Goal: Transaction & Acquisition: Book appointment/travel/reservation

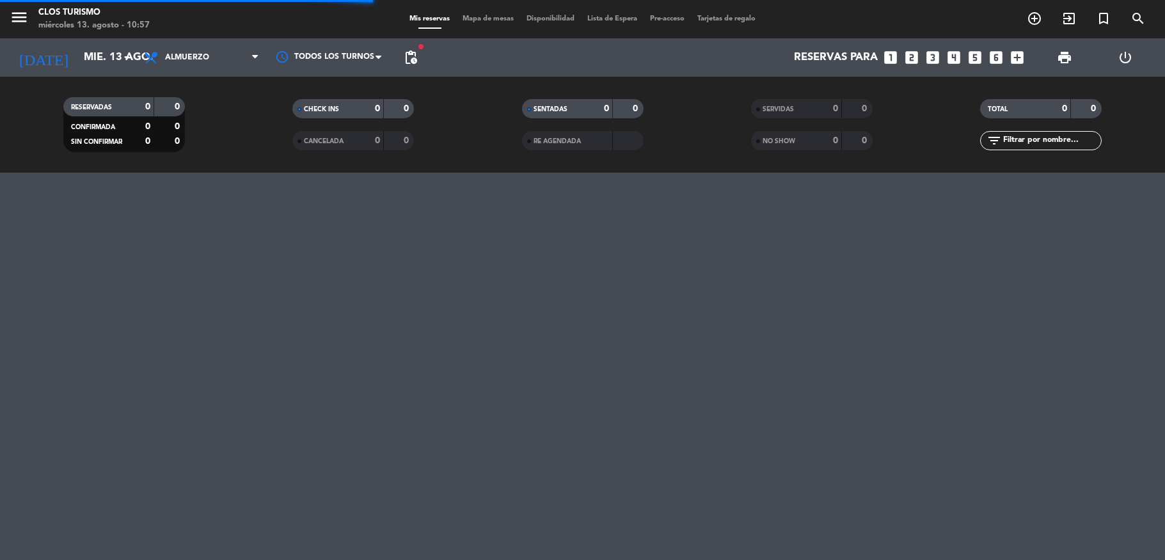
click at [17, 22] on icon "menu" at bounding box center [19, 17] width 19 height 19
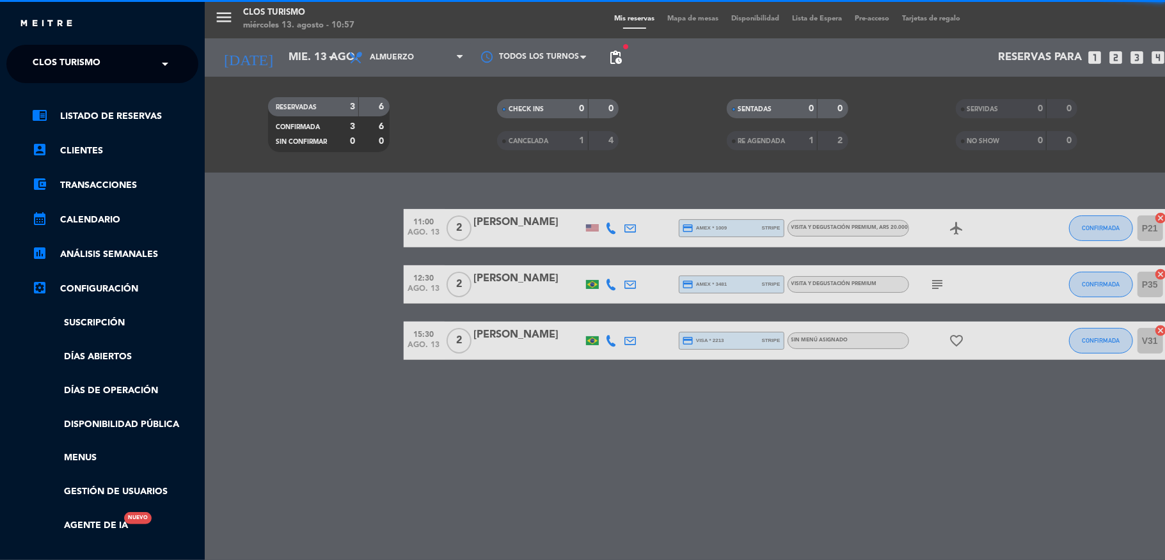
click at [59, 54] on span "Clos Turismo" at bounding box center [67, 64] width 68 height 27
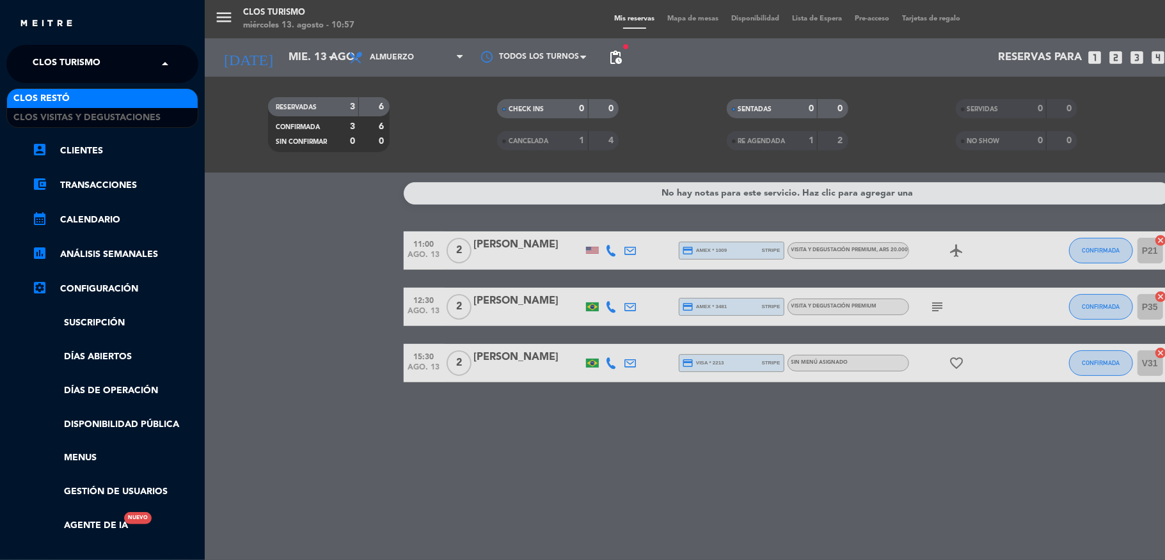
click at [78, 107] on div "Clos Restó" at bounding box center [102, 98] width 191 height 19
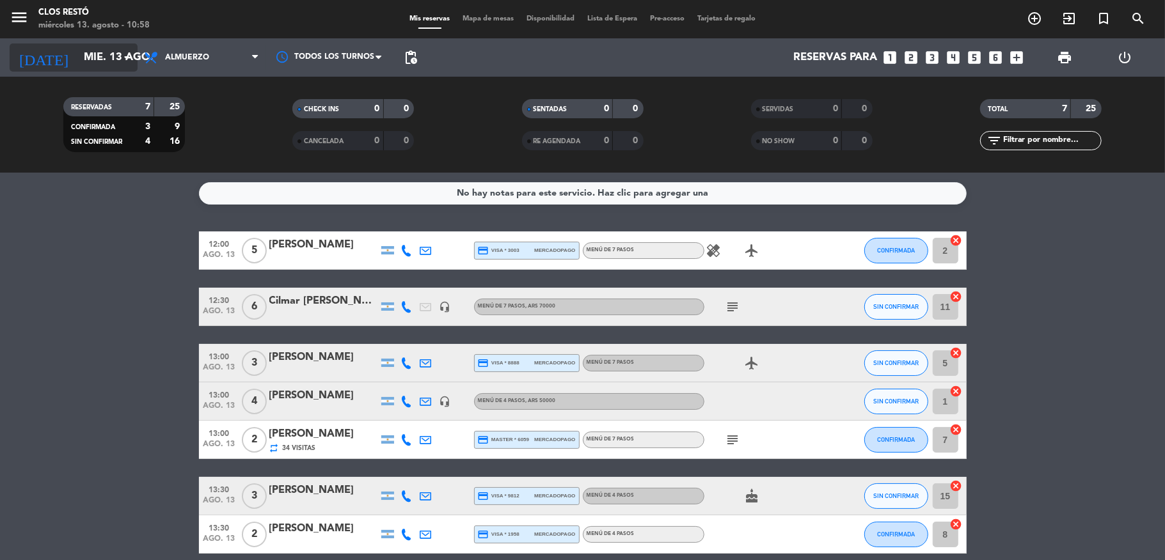
click at [90, 60] on input "mié. 13 ago." at bounding box center [146, 57] width 138 height 25
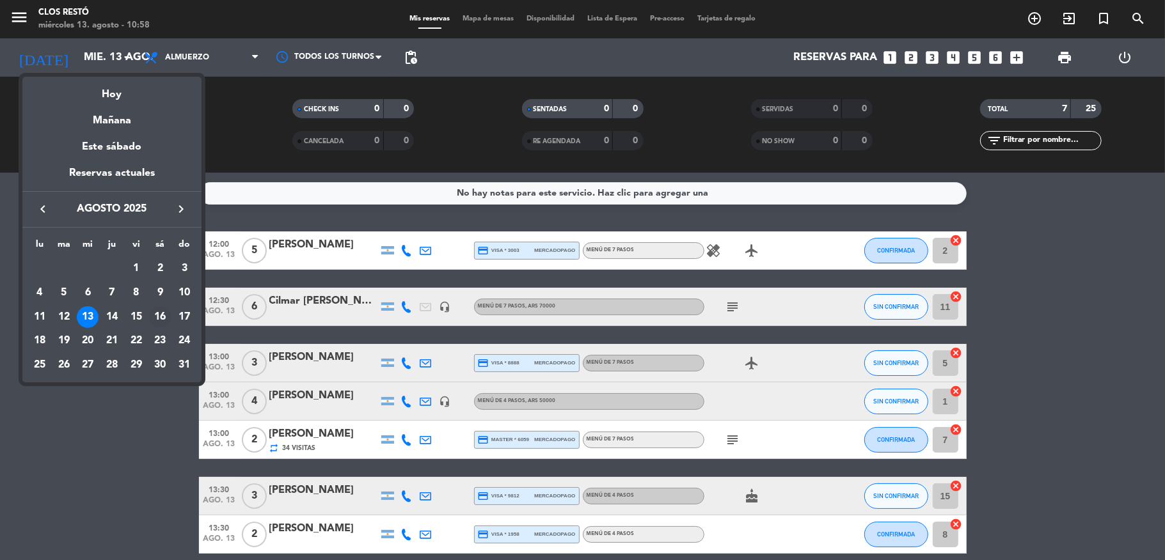
click at [163, 310] on div "16" at bounding box center [160, 317] width 22 height 22
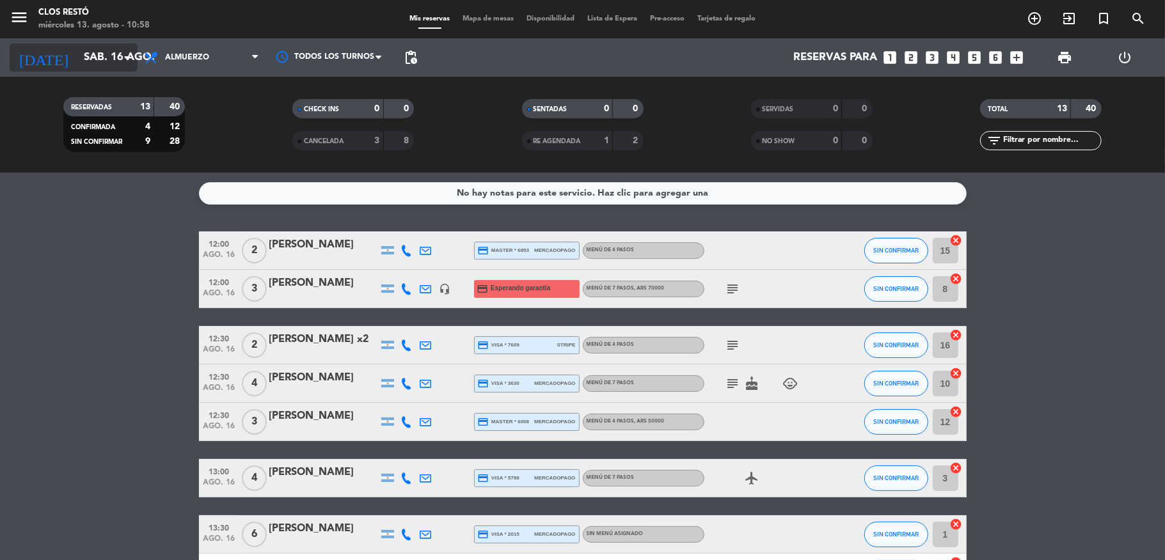
click at [98, 57] on input "sáb. 16 ago." at bounding box center [146, 57] width 138 height 25
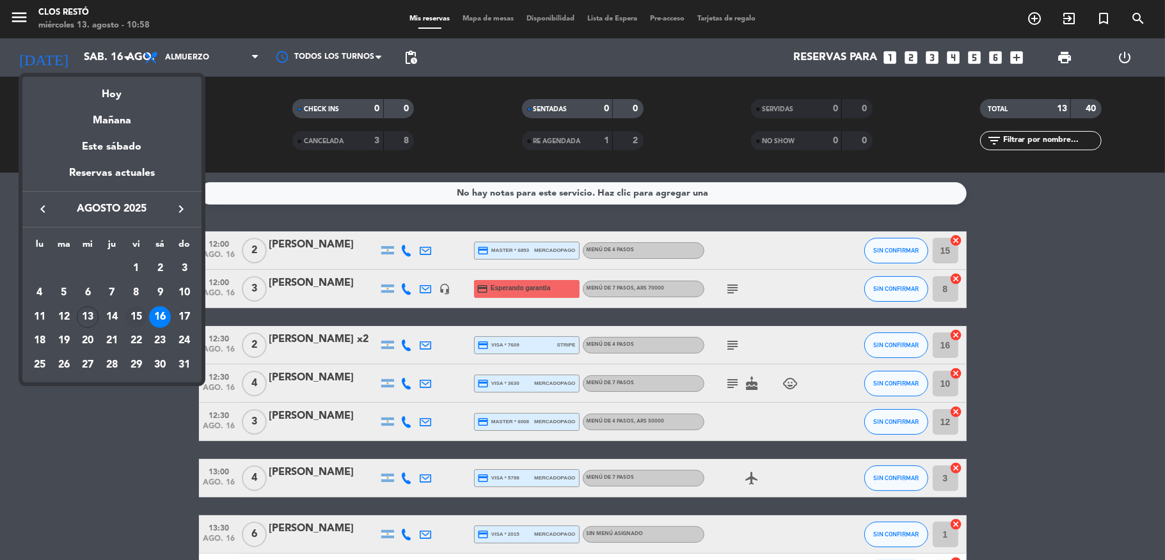
click at [136, 313] on div "15" at bounding box center [136, 317] width 22 height 22
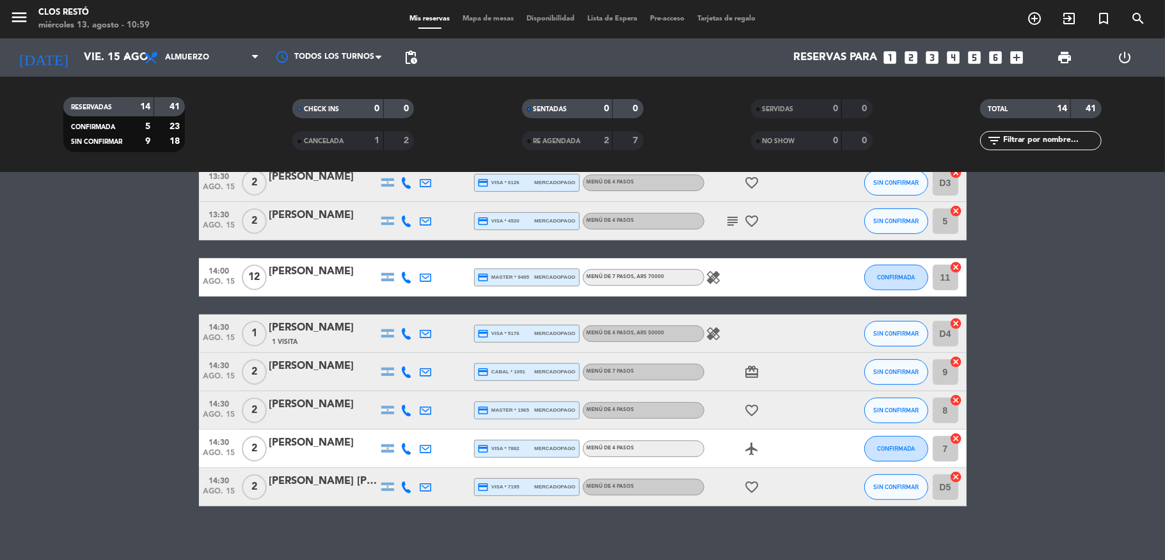
scroll to position [362, 0]
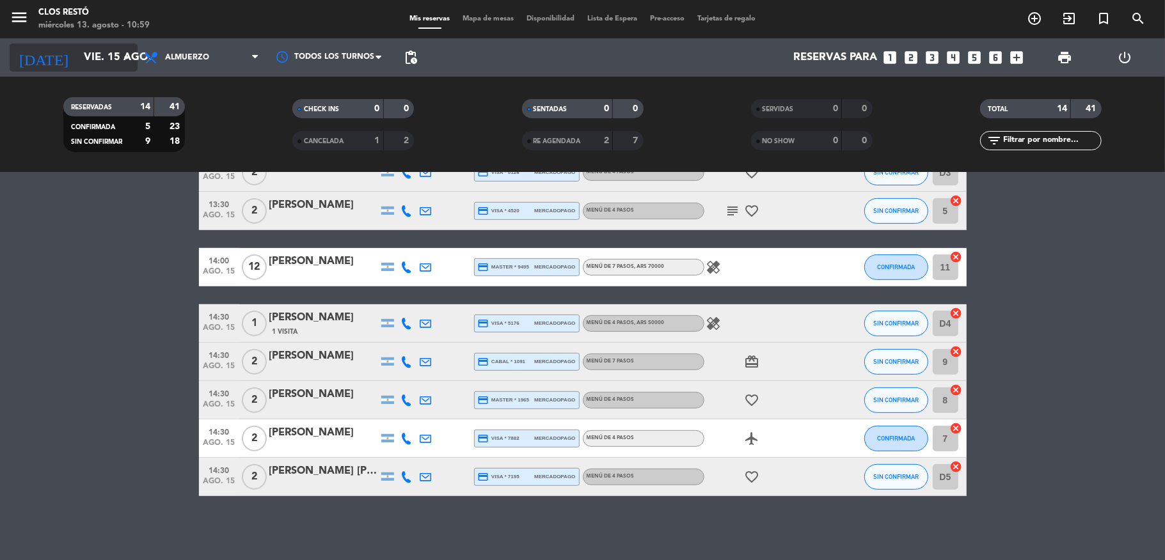
click at [77, 54] on input "vie. 15 ago." at bounding box center [146, 57] width 138 height 25
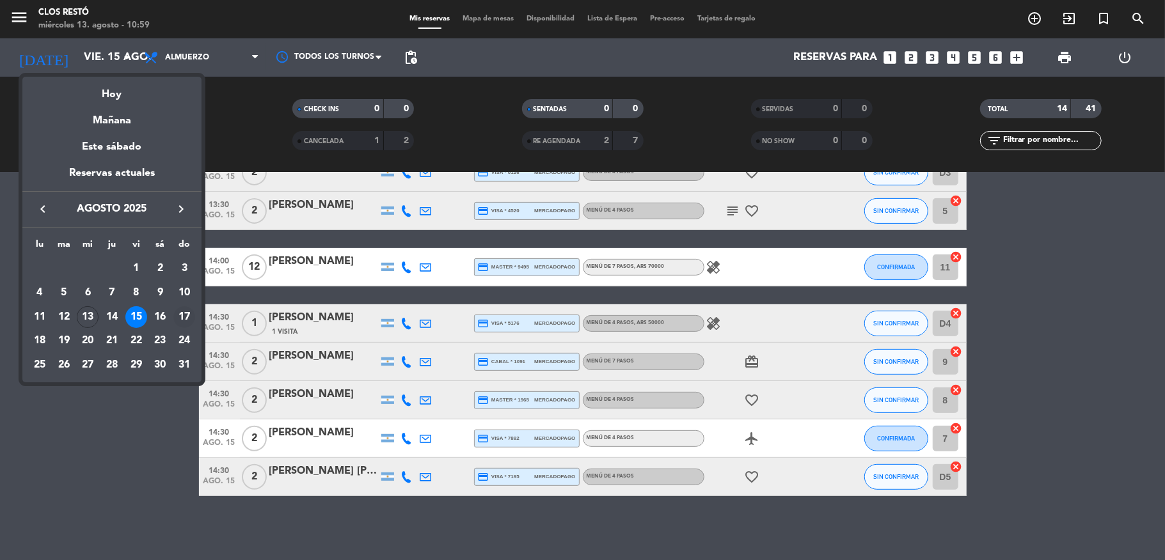
click at [185, 311] on div "17" at bounding box center [184, 317] width 22 height 22
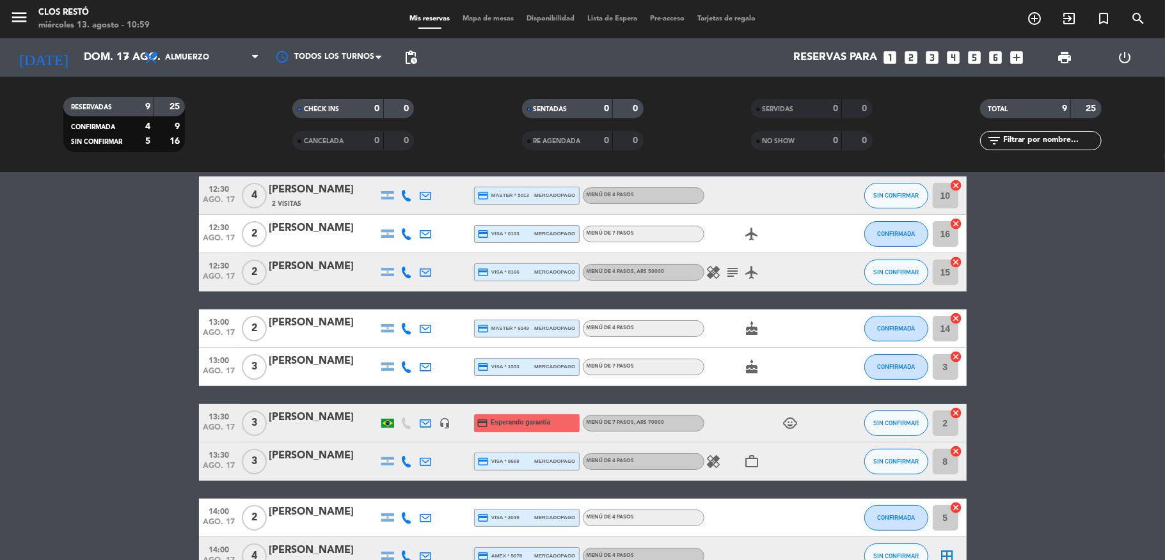
scroll to position [85, 0]
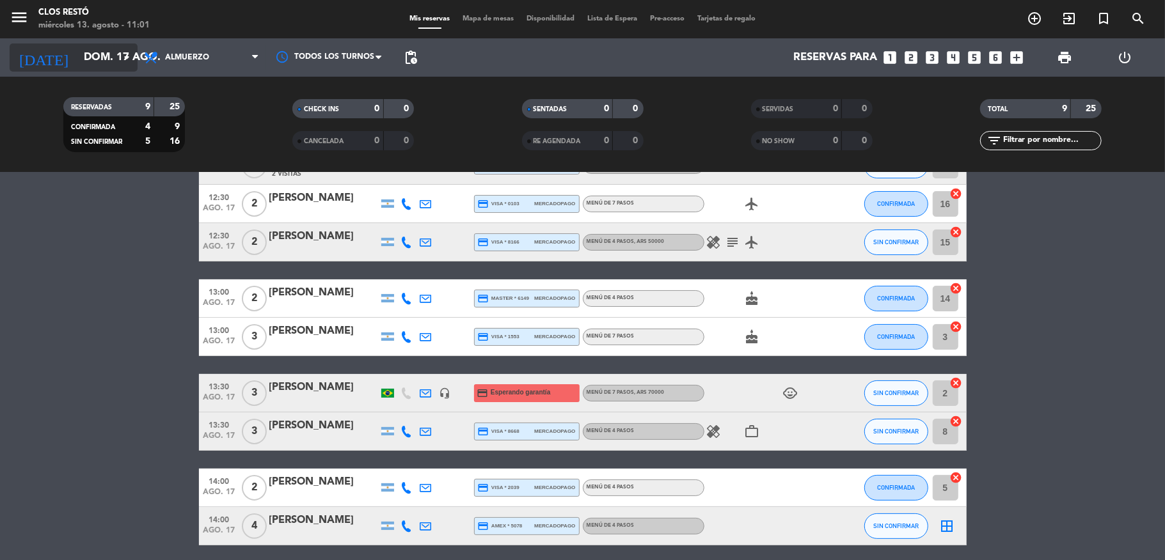
click at [121, 54] on icon "arrow_drop_down" at bounding box center [126, 57] width 15 height 15
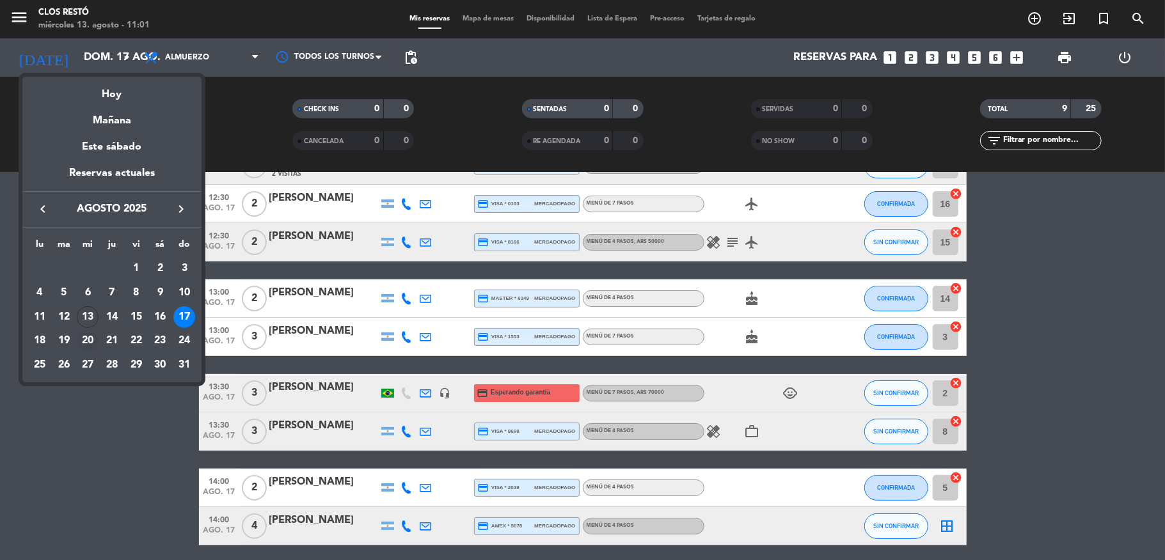
click at [92, 338] on div "20" at bounding box center [88, 341] width 22 height 22
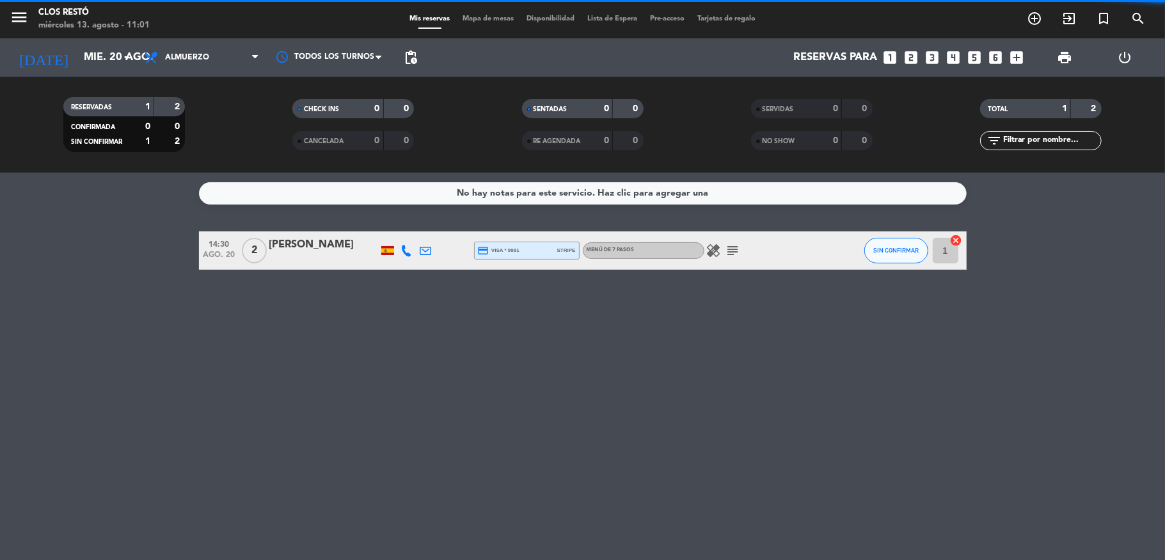
scroll to position [0, 0]
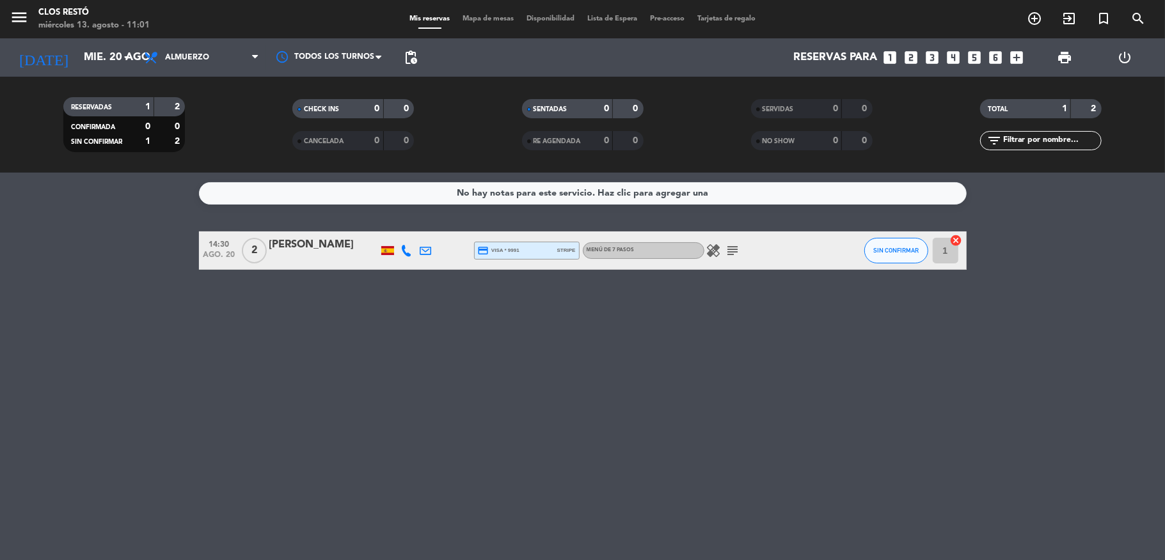
click at [308, 262] on div at bounding box center [323, 259] width 109 height 10
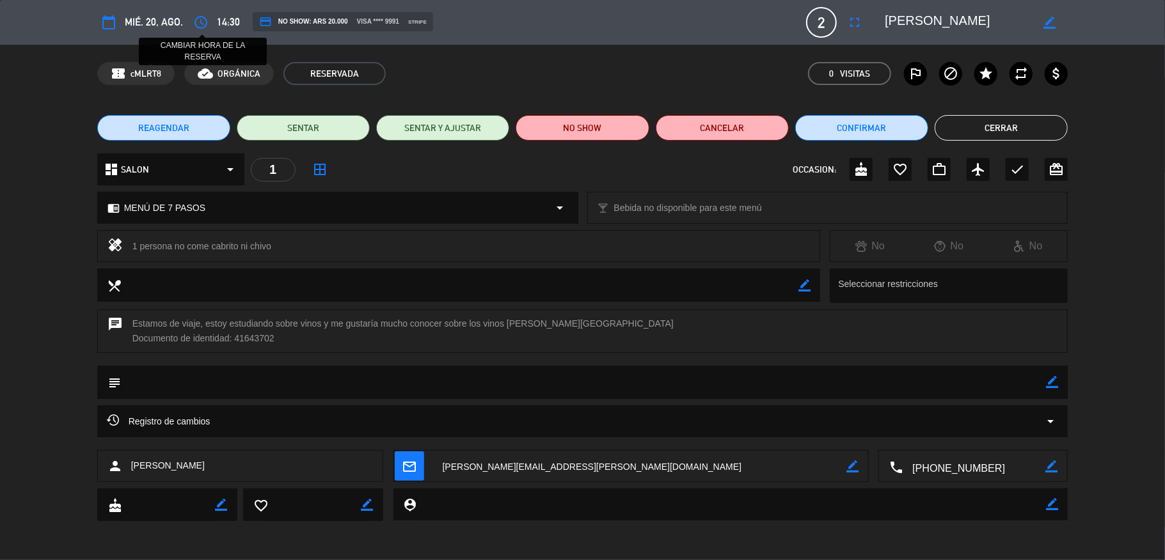
click at [209, 23] on button "access_time" at bounding box center [200, 22] width 23 height 23
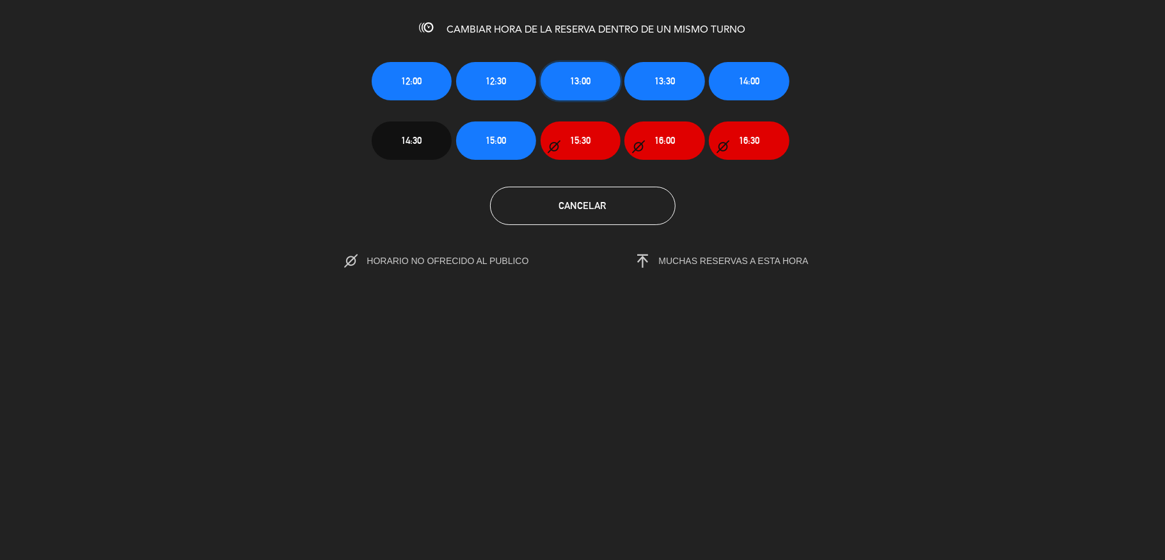
click at [599, 81] on button "13:00" at bounding box center [581, 81] width 80 height 38
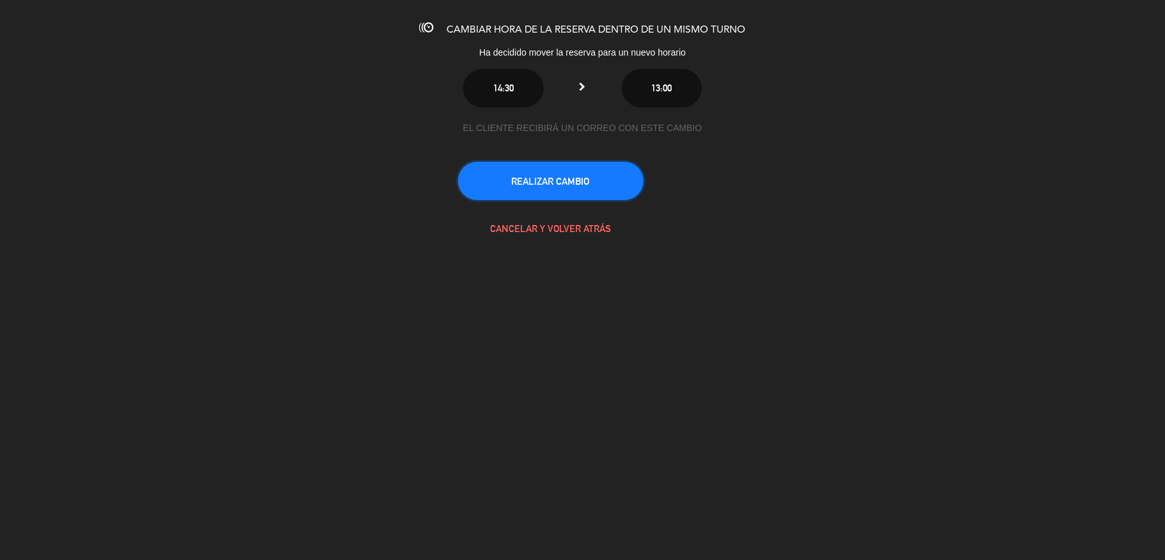
click at [568, 179] on button "REALIZAR CAMBIO" at bounding box center [551, 181] width 186 height 38
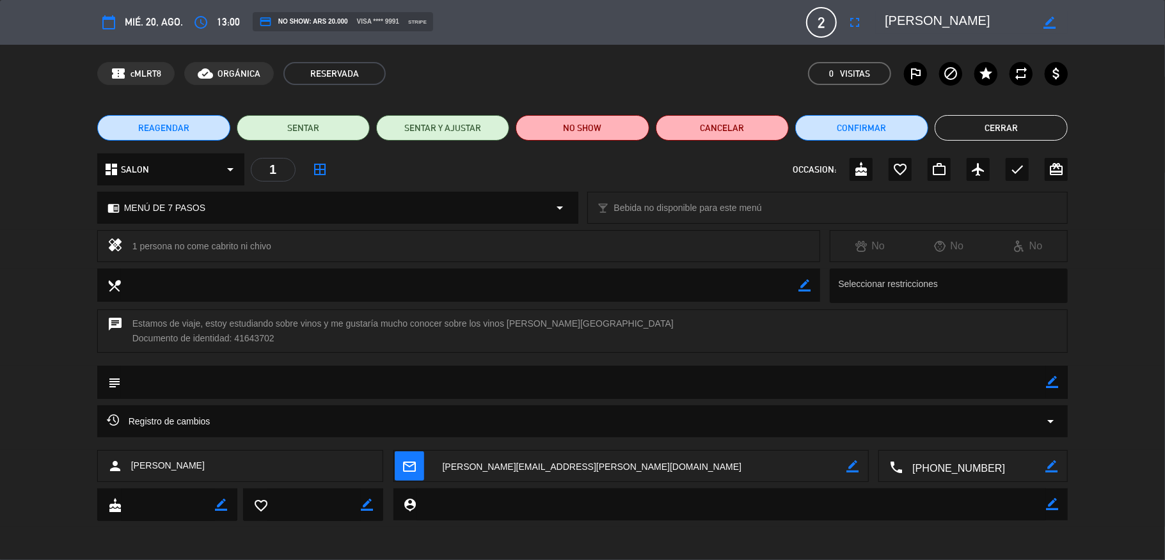
click at [979, 122] on button "Cerrar" at bounding box center [1001, 128] width 133 height 26
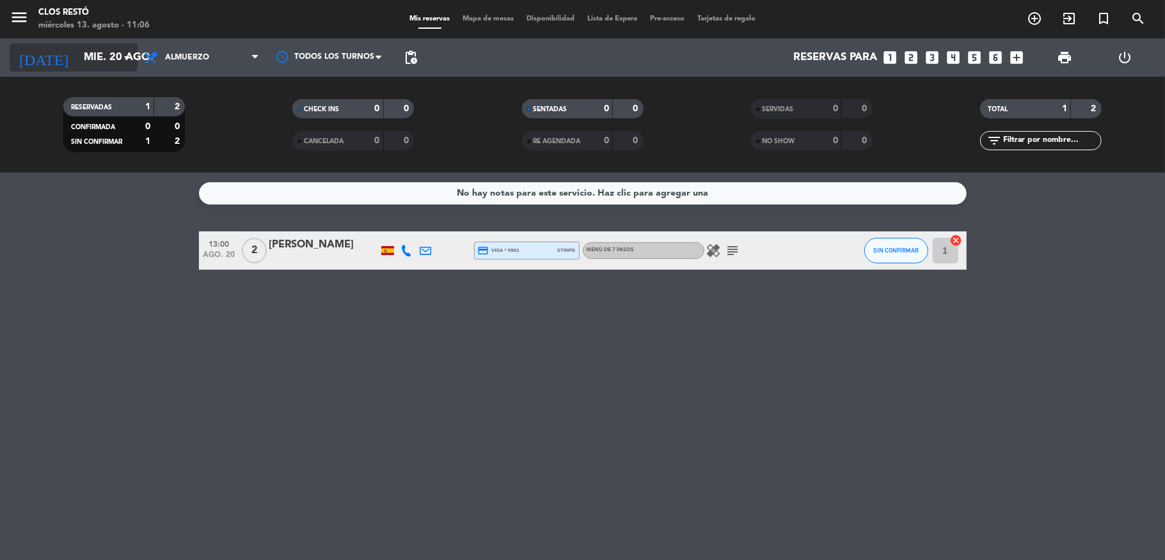
click at [78, 54] on input "mié. 20 ago." at bounding box center [146, 57] width 138 height 25
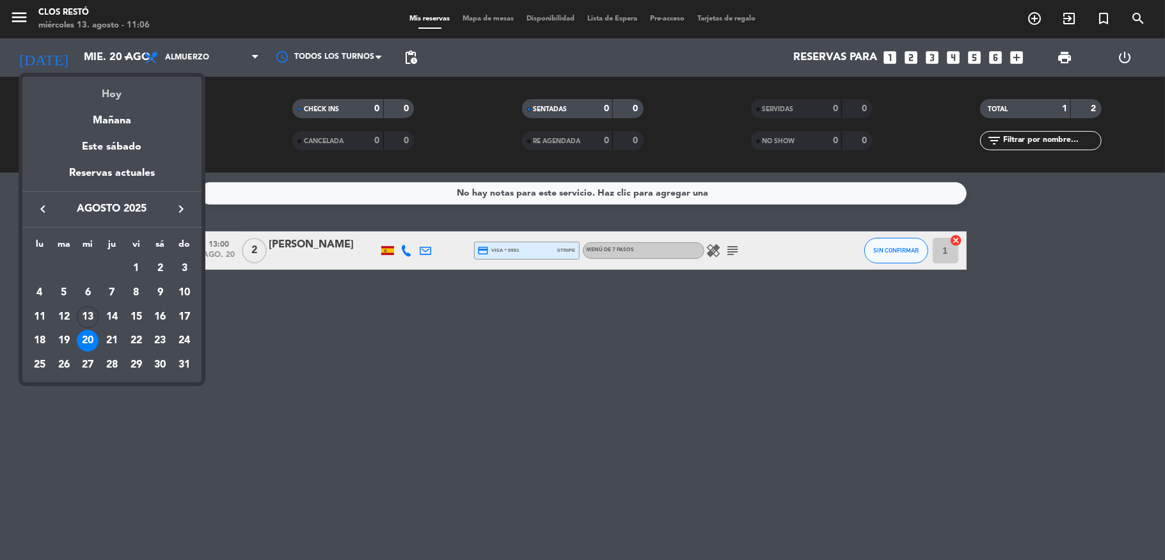
click at [90, 87] on div "Hoy" at bounding box center [111, 90] width 179 height 26
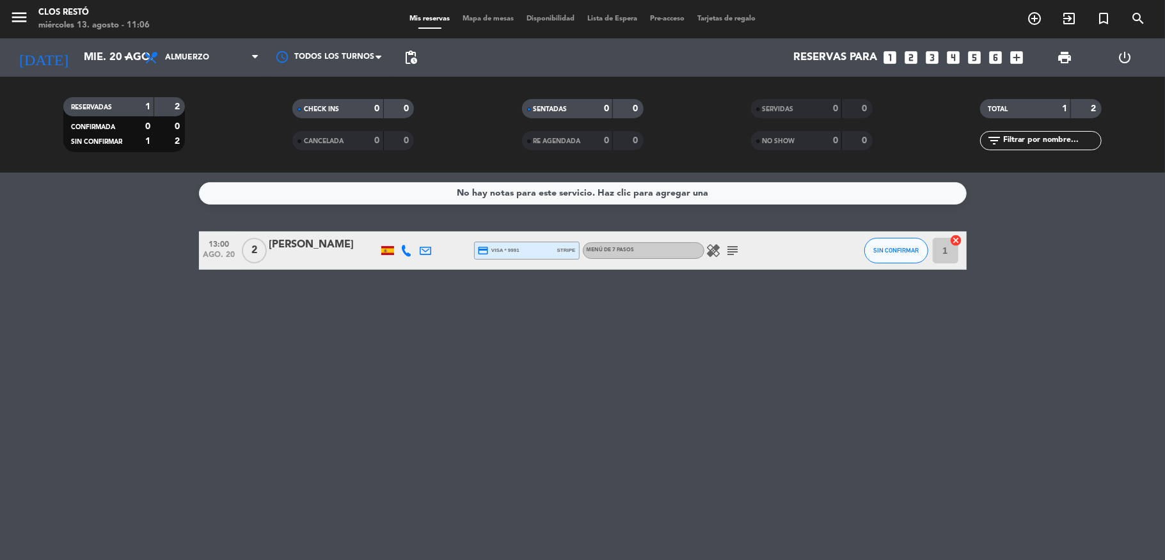
type input "mié. 13 ago."
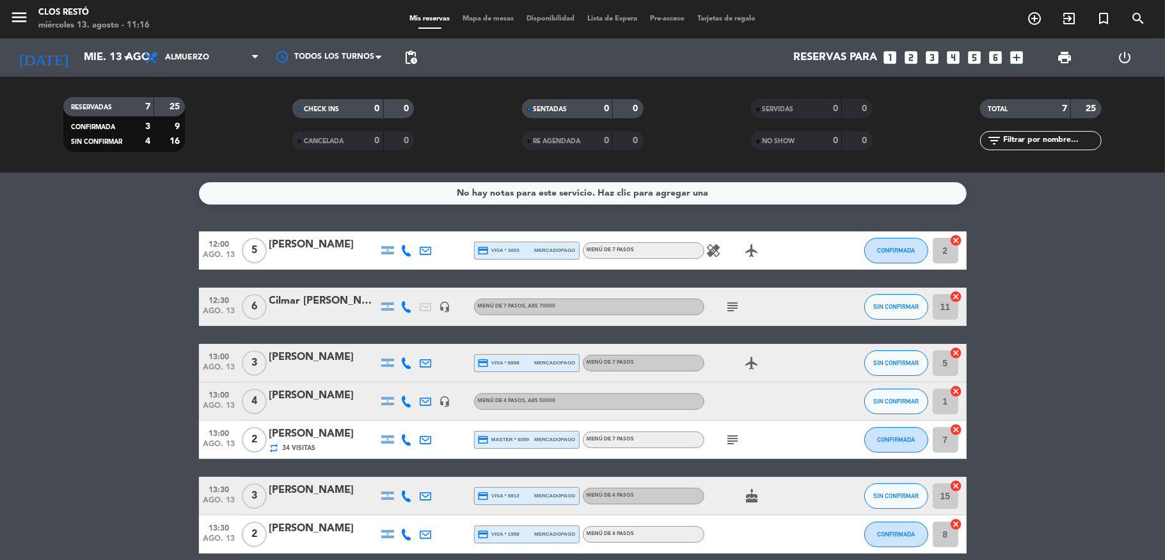
click at [894, 60] on icon "looks_one" at bounding box center [890, 57] width 17 height 17
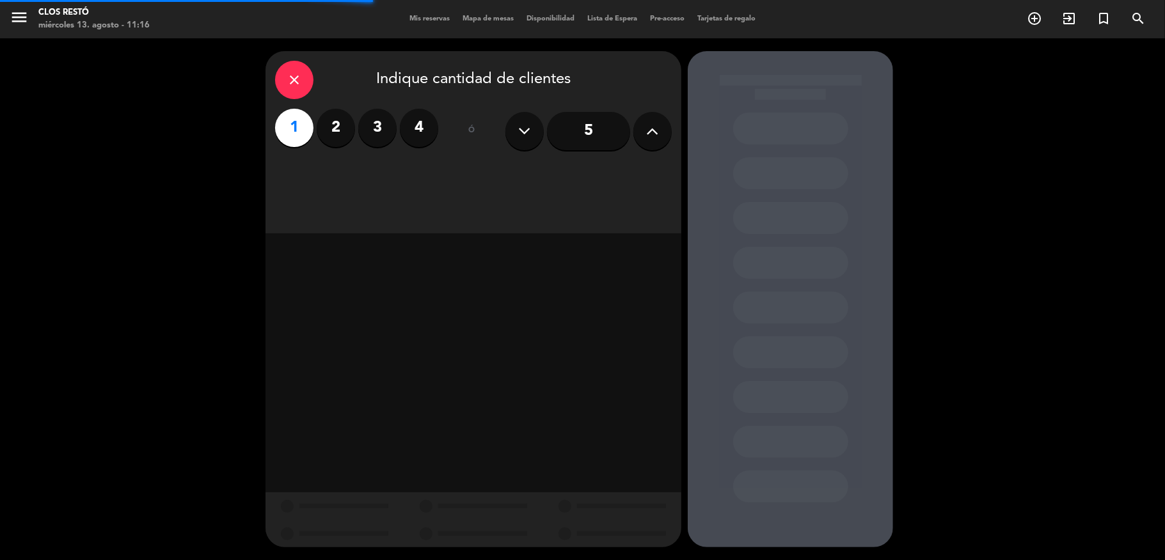
click at [333, 180] on div "close Indique cantidad de clientes 1 2 3 4 ó 5" at bounding box center [474, 142] width 416 height 182
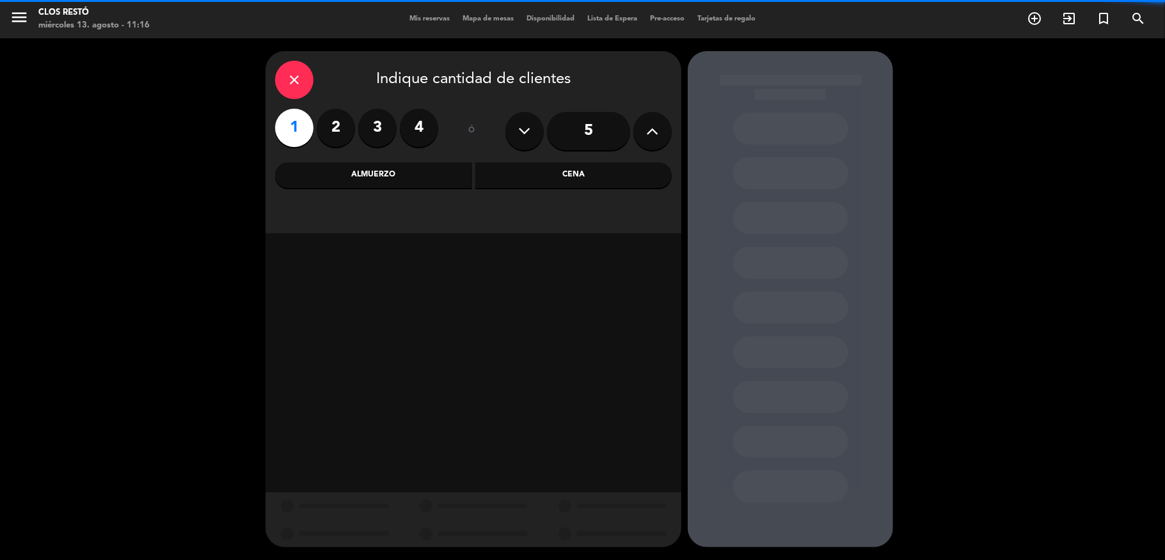
click at [333, 180] on div "Almuerzo" at bounding box center [373, 176] width 197 height 26
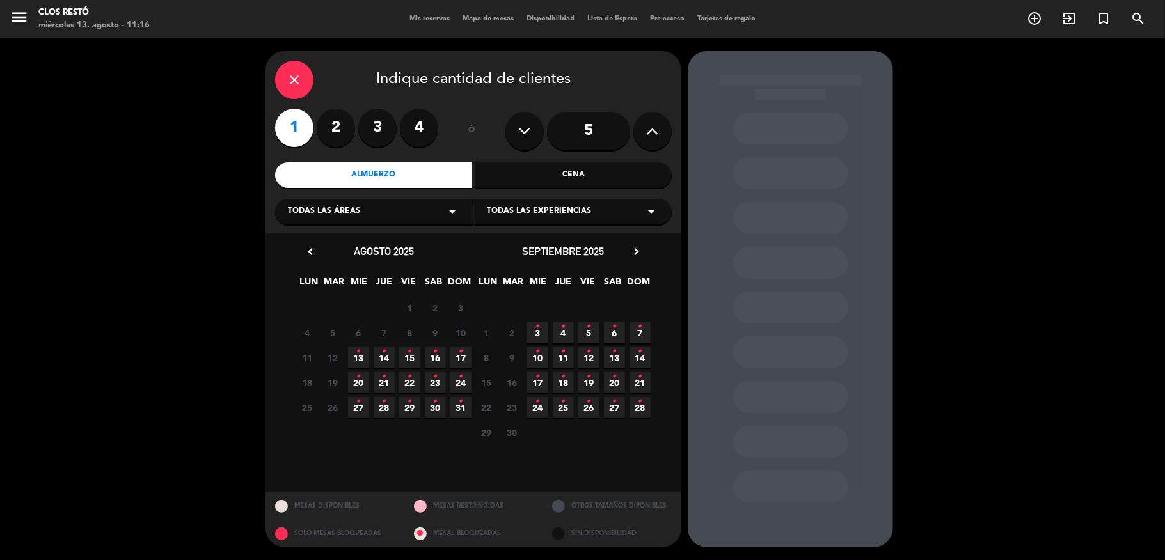
click at [557, 208] on span "Todas las experiencias" at bounding box center [539, 211] width 104 height 13
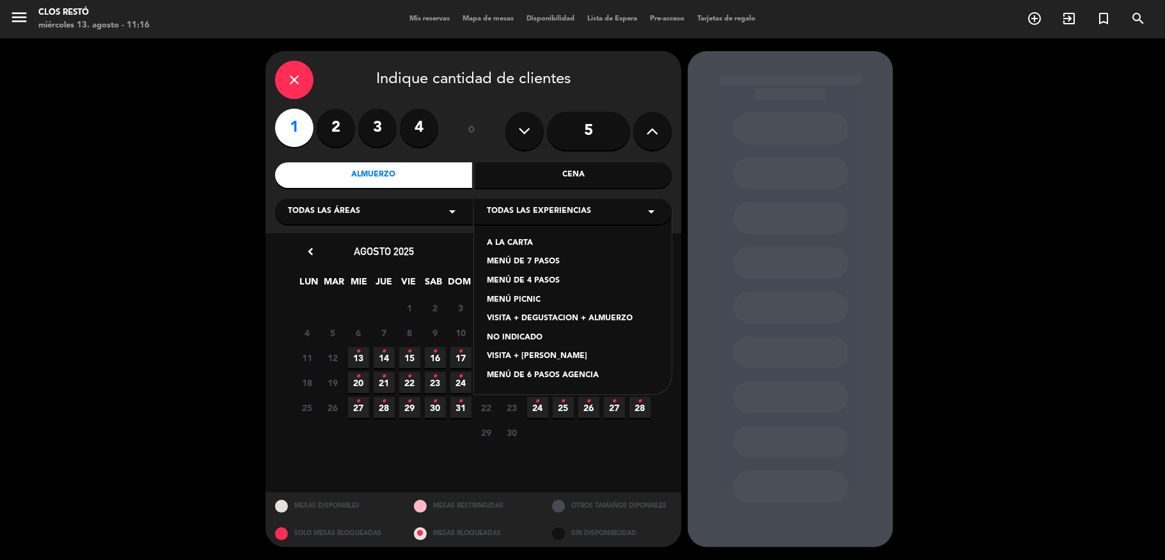
click at [536, 257] on div "MENÚ DE 7 PASOS" at bounding box center [573, 262] width 172 height 13
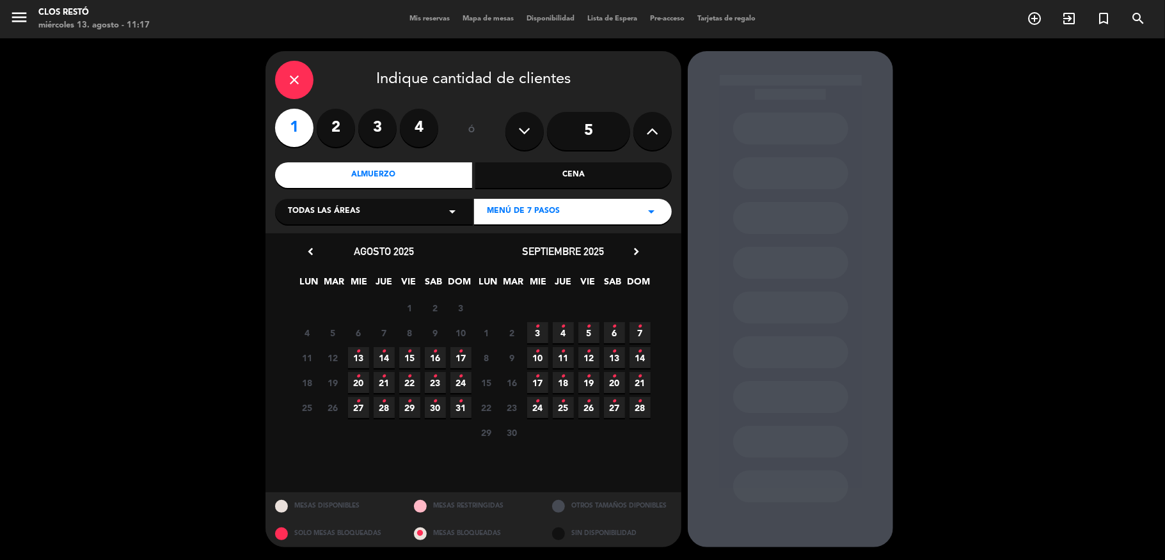
click at [404, 412] on span "29 •" at bounding box center [409, 407] width 21 height 21
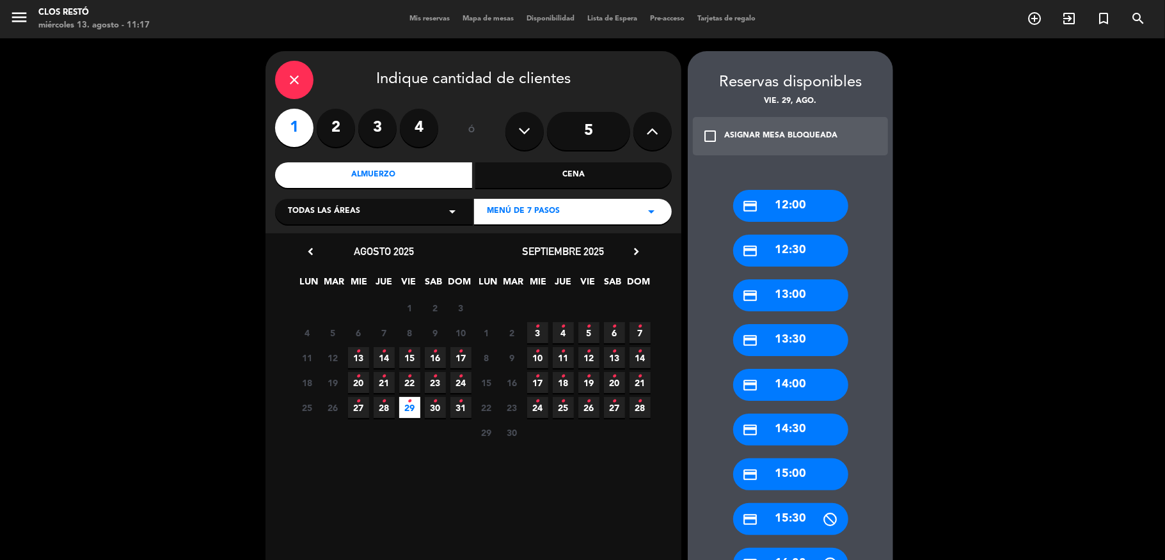
click at [789, 344] on div "credit_card 13:30" at bounding box center [790, 340] width 115 height 32
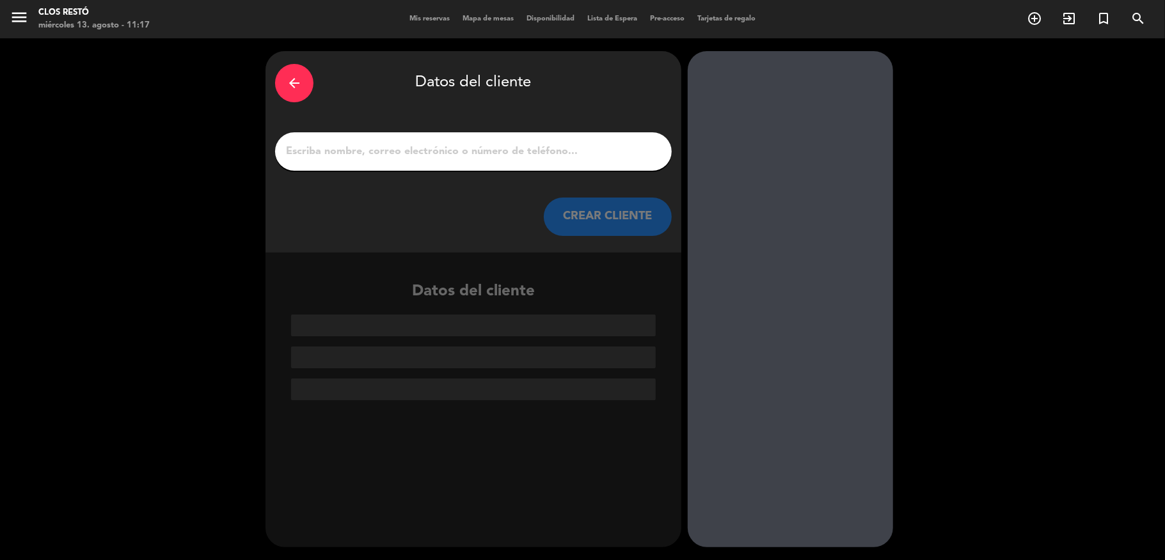
click at [555, 157] on input "1" at bounding box center [473, 152] width 377 height 18
paste input "[PERSON_NAME] Wine Trails"
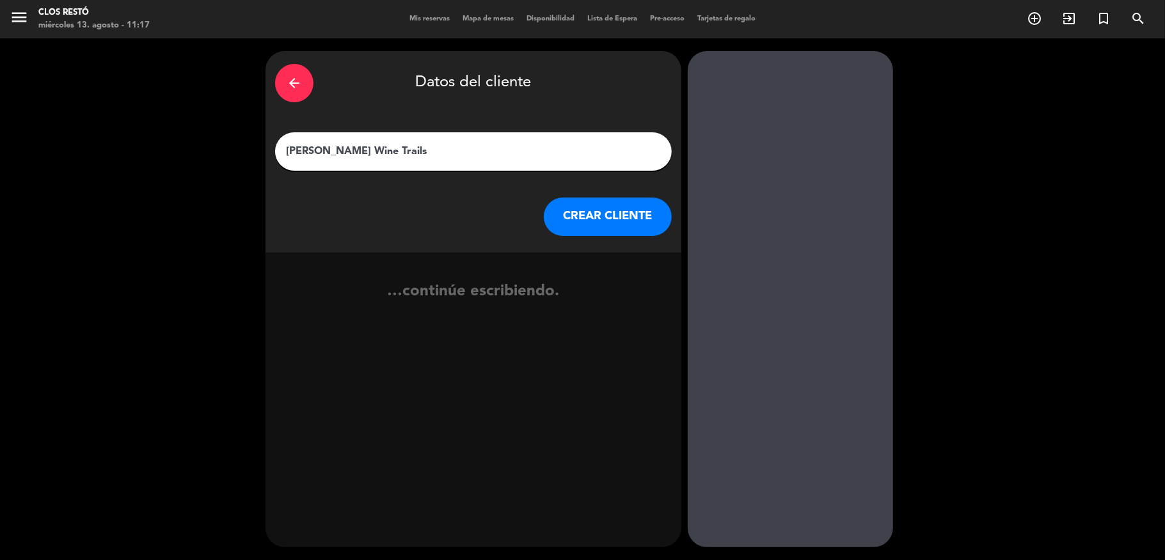
type input "[PERSON_NAME] Wine Trails"
click at [670, 231] on div "CREAR CLIENTE" at bounding box center [473, 217] width 397 height 38
click at [640, 228] on button "CREAR CLIENTE" at bounding box center [608, 217] width 128 height 38
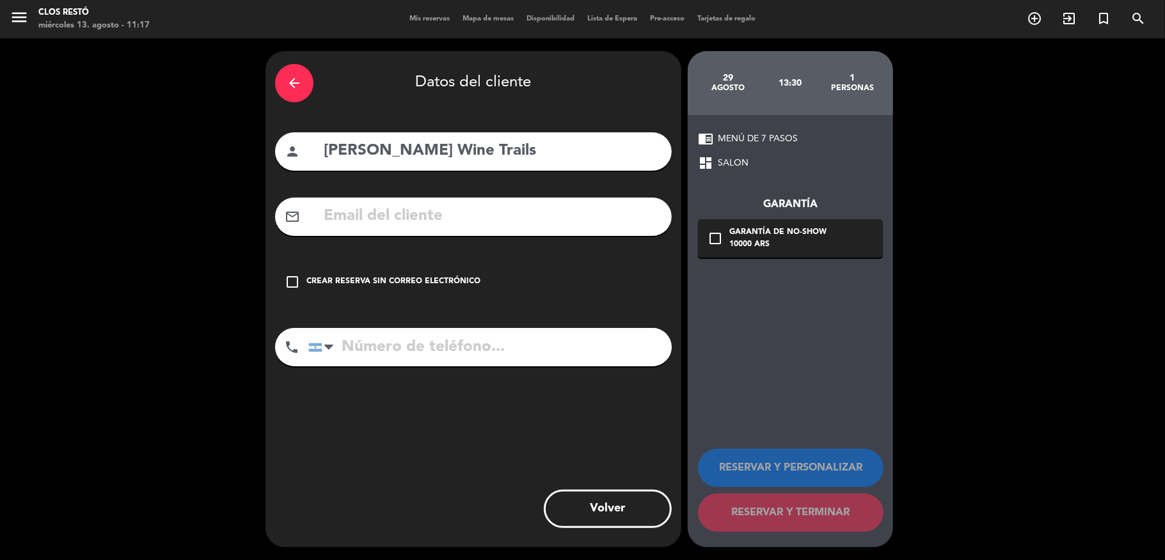
click at [449, 210] on input "text" at bounding box center [492, 216] width 340 height 26
paste input "[EMAIL_ADDRESS][DOMAIN_NAME]"
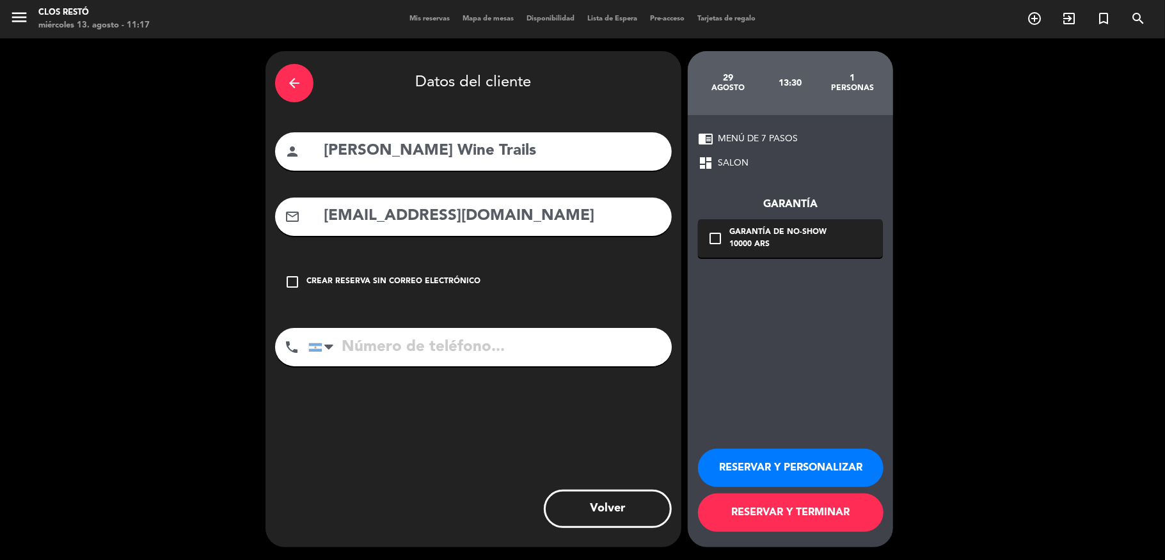
type input "[EMAIL_ADDRESS][DOMAIN_NAME]"
click at [505, 343] on input "tel" at bounding box center [489, 347] width 363 height 38
paste input "[PHONE_NUMBER]"
type input "[PHONE_NUMBER]"
click at [758, 241] on div "10000 ARS" at bounding box center [777, 245] width 97 height 13
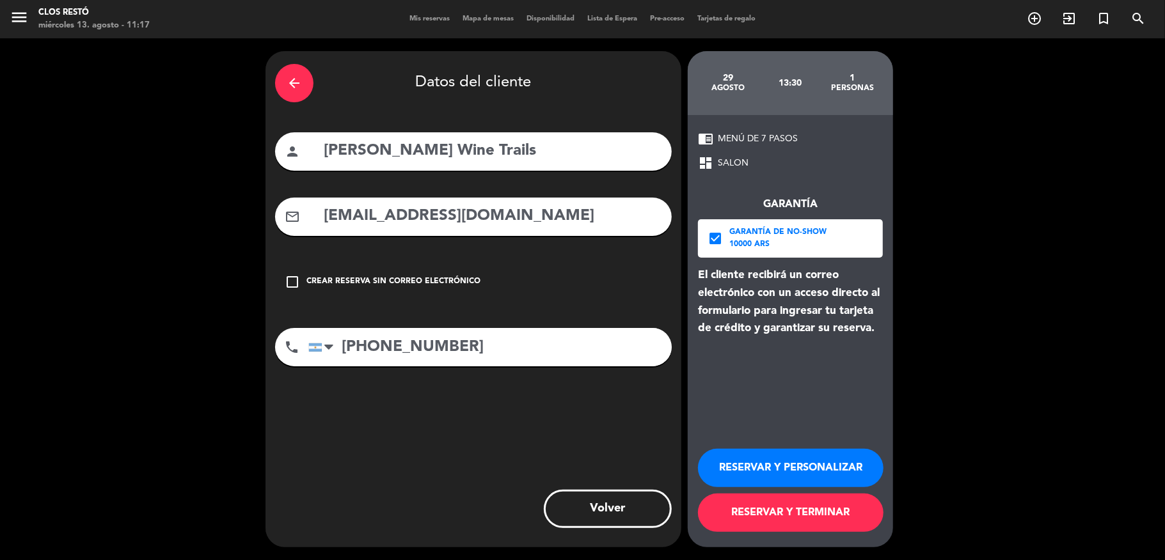
click at [740, 235] on div "Garantía de no-show" at bounding box center [777, 232] width 97 height 13
click at [715, 241] on icon "check_box" at bounding box center [715, 238] width 15 height 15
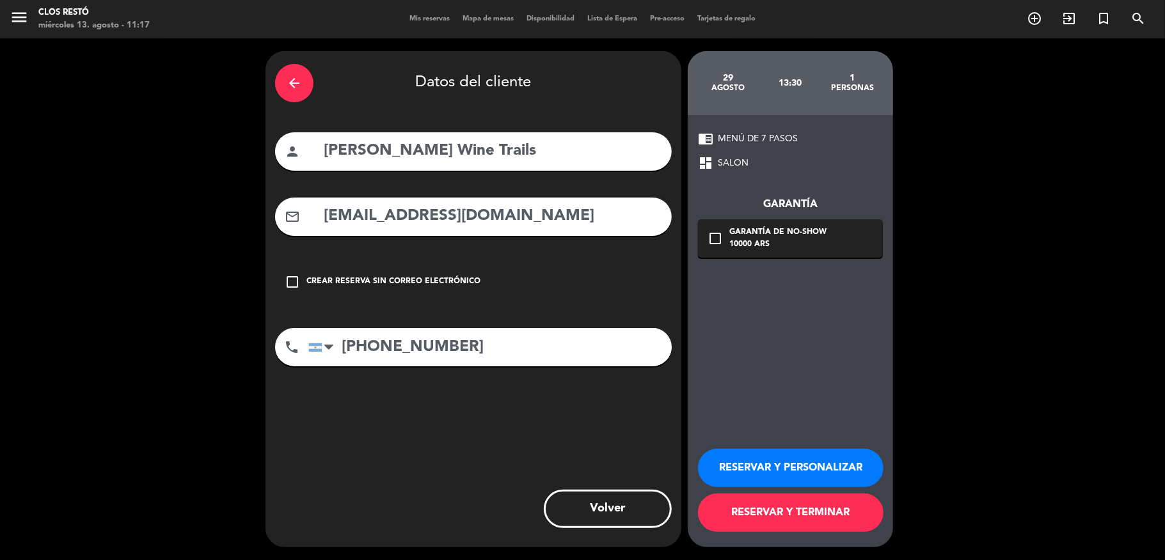
click at [814, 471] on button "RESERVAR Y PERSONALIZAR" at bounding box center [791, 468] width 186 height 38
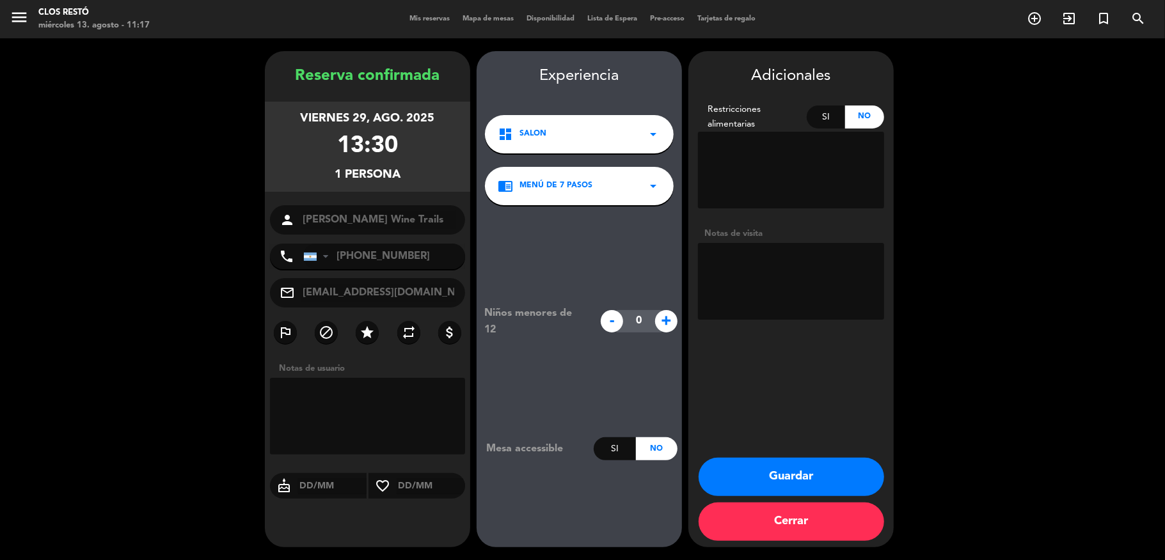
click at [824, 121] on div "Si" at bounding box center [826, 117] width 39 height 23
click at [820, 155] on textarea at bounding box center [791, 170] width 186 height 77
paste textarea "intolerante a la lactosa y al gluten"
type textarea "intolerante a la lactosa y al gluten"
click at [801, 491] on button "Guardar" at bounding box center [792, 477] width 186 height 38
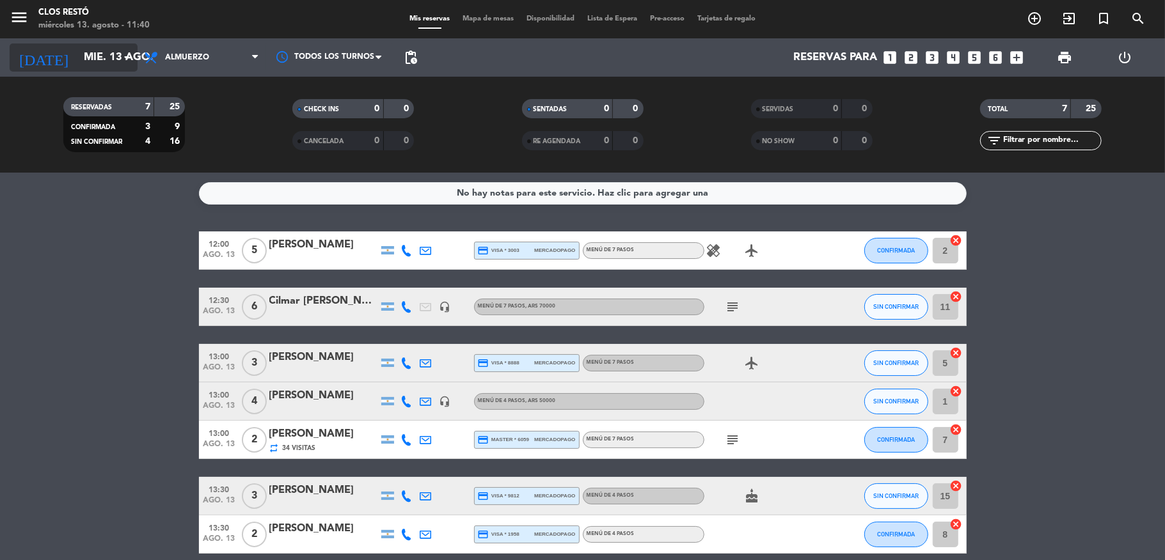
click at [93, 52] on input "mié. 13 ago." at bounding box center [146, 57] width 138 height 25
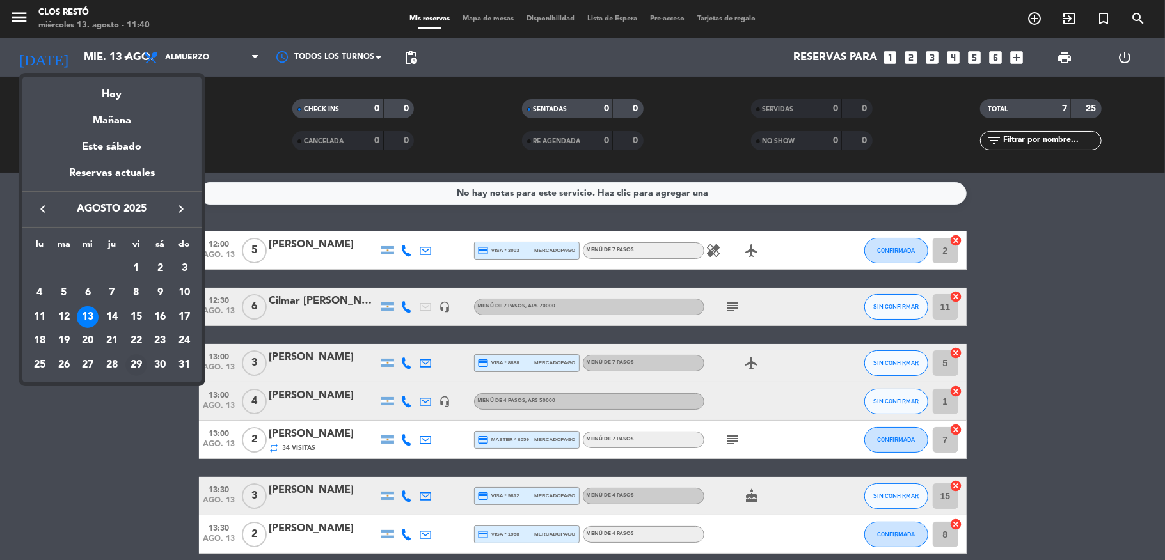
click at [136, 362] on div "29" at bounding box center [136, 365] width 22 height 22
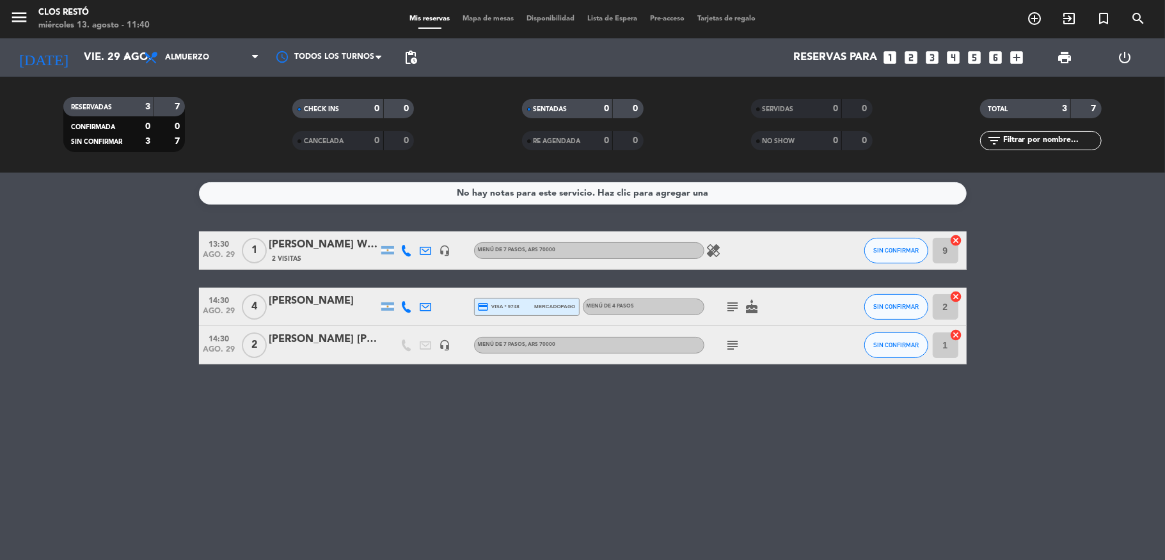
click at [348, 264] on div "2 Visitas" at bounding box center [323, 258] width 109 height 11
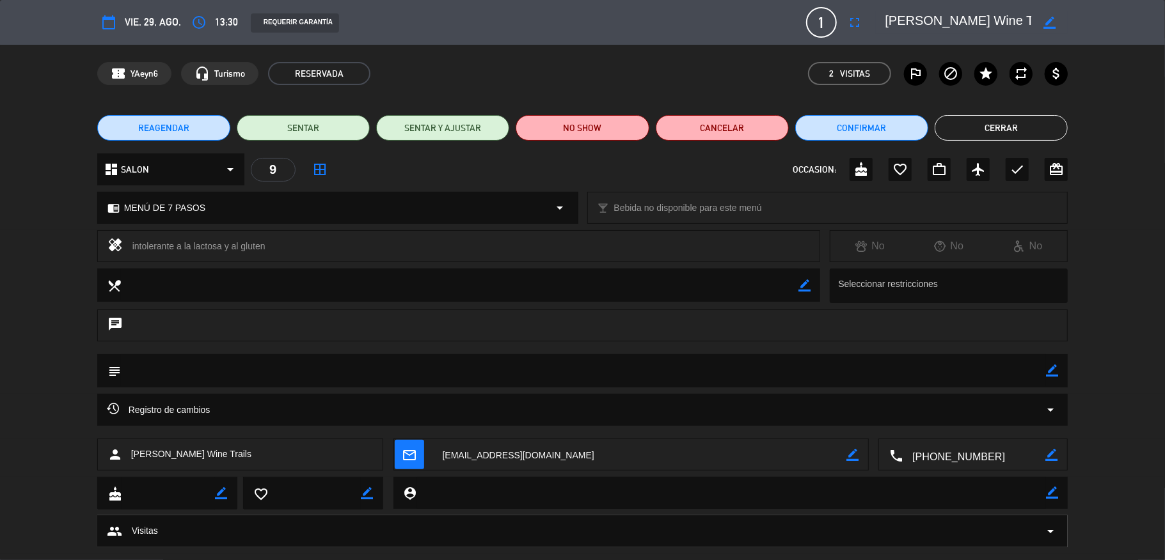
click at [333, 210] on div "chrome_reader_mode MENÚ DE 7 PASOS arrow_drop_down" at bounding box center [338, 208] width 480 height 31
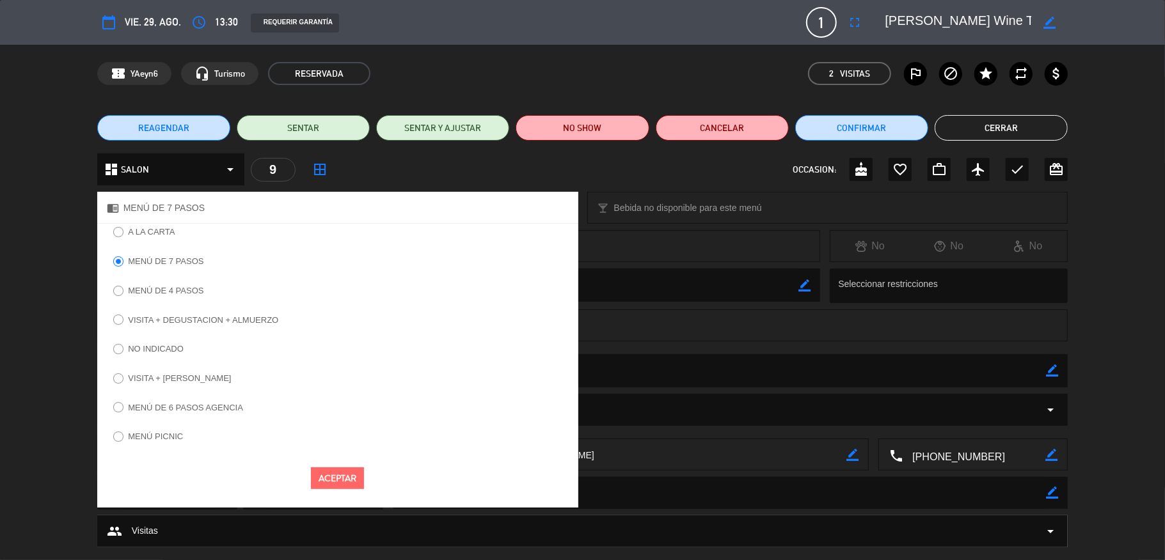
click at [174, 287] on label "MENÚ DE 4 PASOS" at bounding box center [165, 291] width 75 height 8
click at [329, 476] on button "Aceptar" at bounding box center [337, 479] width 53 height 22
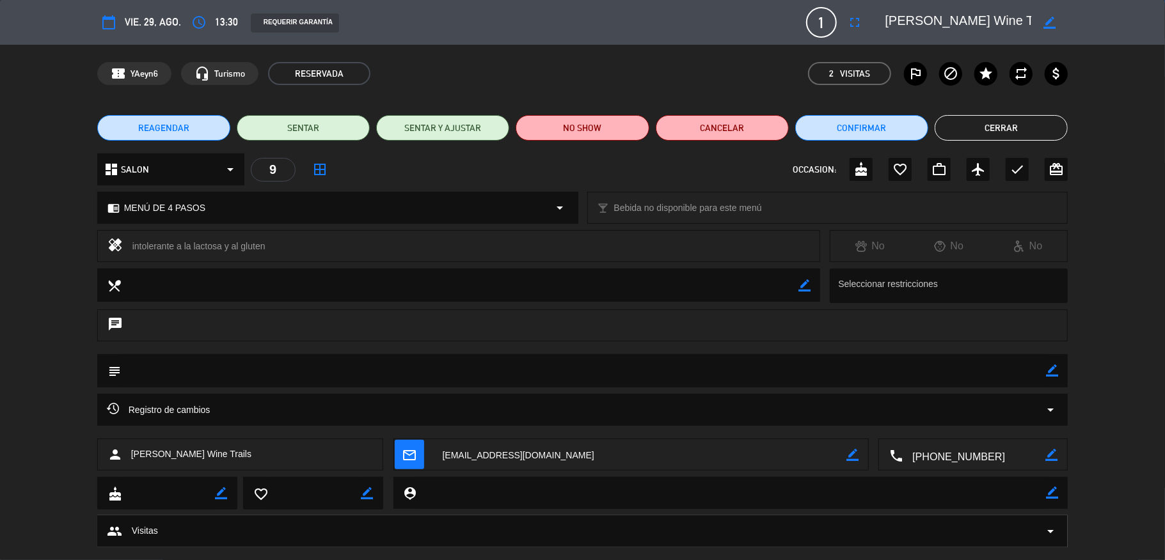
click at [996, 126] on button "Cerrar" at bounding box center [1001, 128] width 133 height 26
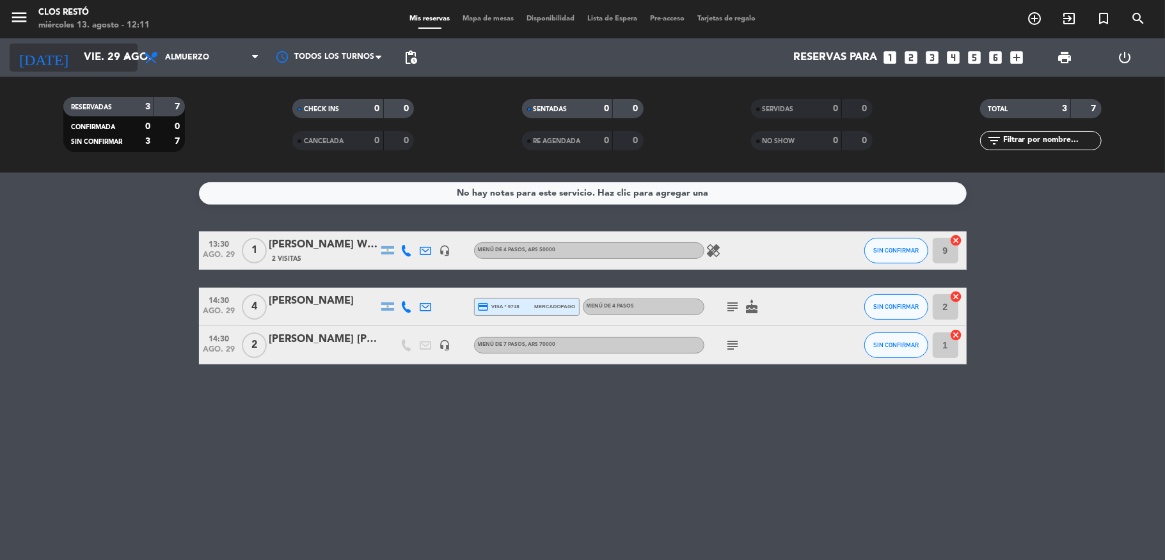
click at [93, 57] on input "vie. 29 ago." at bounding box center [146, 57] width 138 height 25
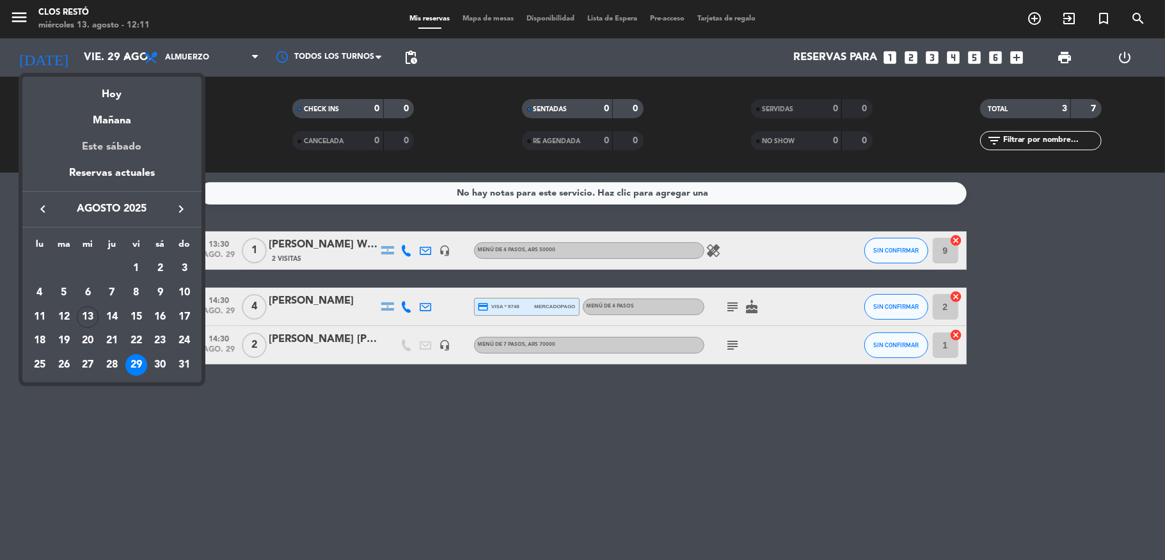
click at [118, 150] on div "Este sábado" at bounding box center [111, 147] width 179 height 36
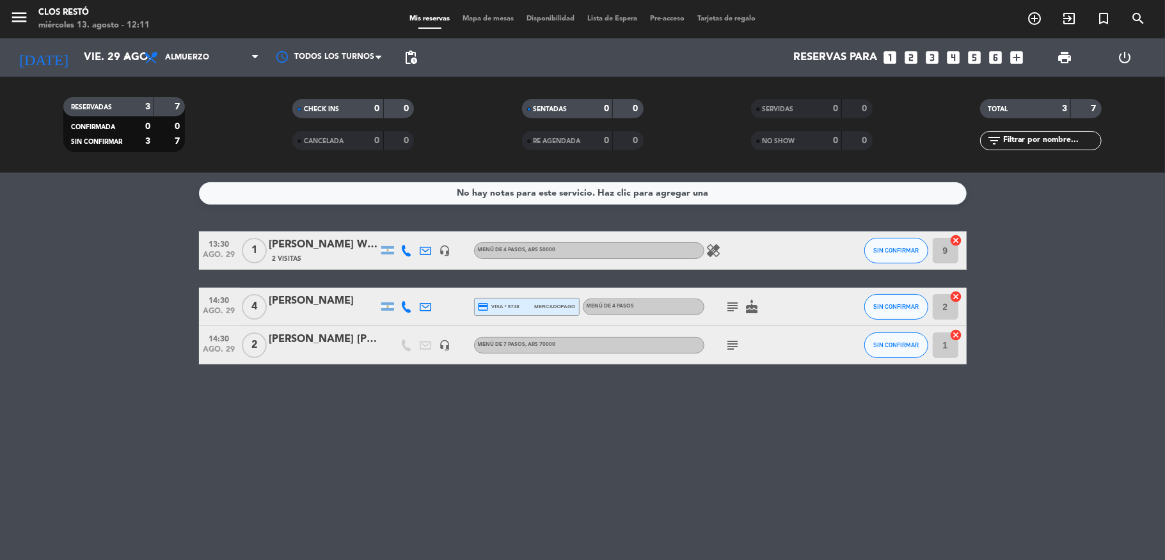
type input "sáb. 16 ago."
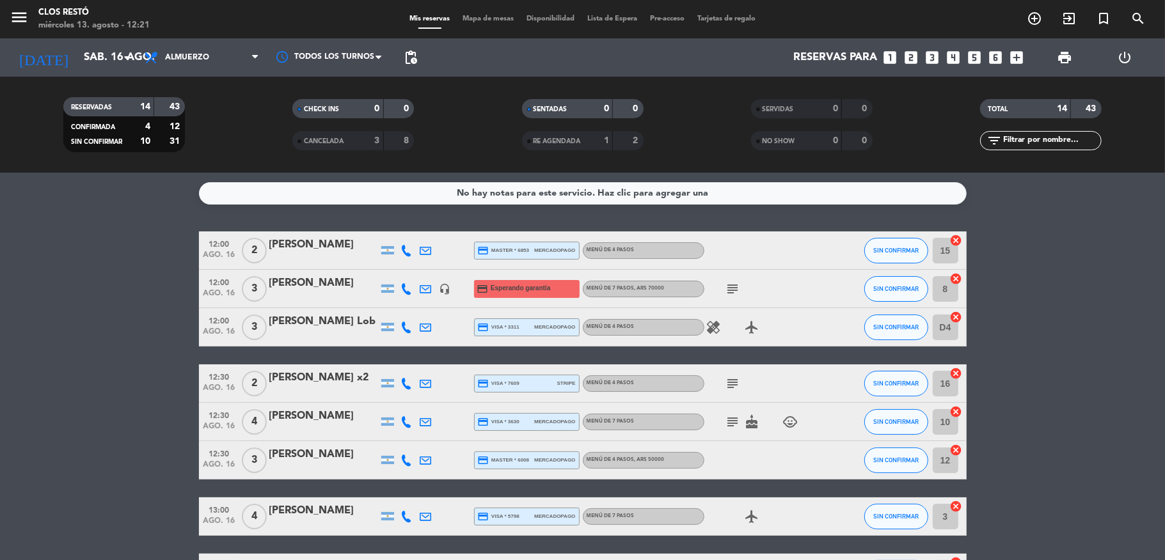
click at [917, 55] on icon "looks_two" at bounding box center [911, 57] width 17 height 17
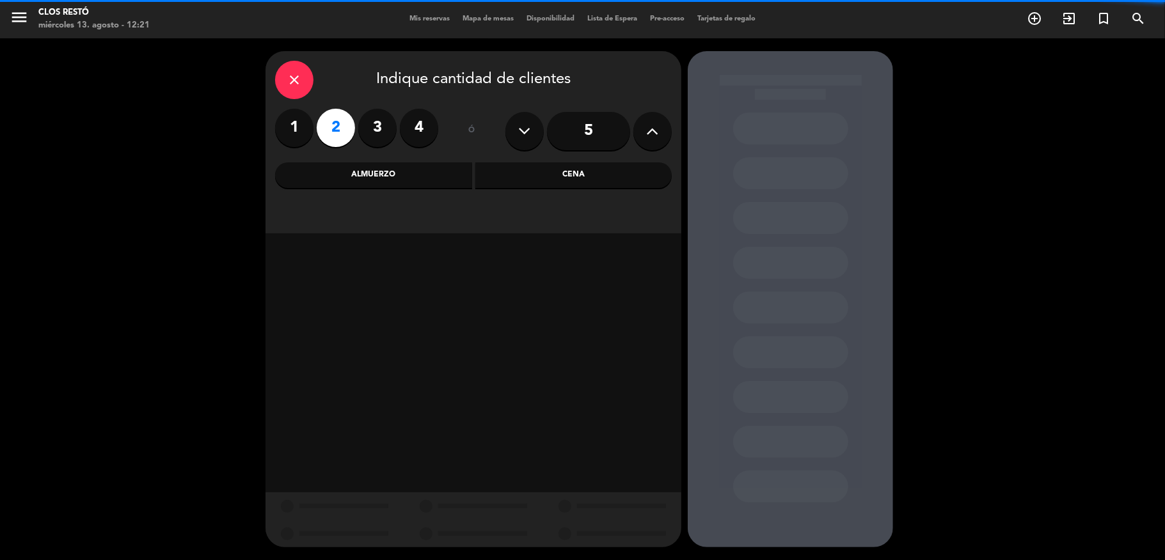
click at [364, 179] on div "Almuerzo" at bounding box center [373, 176] width 197 height 26
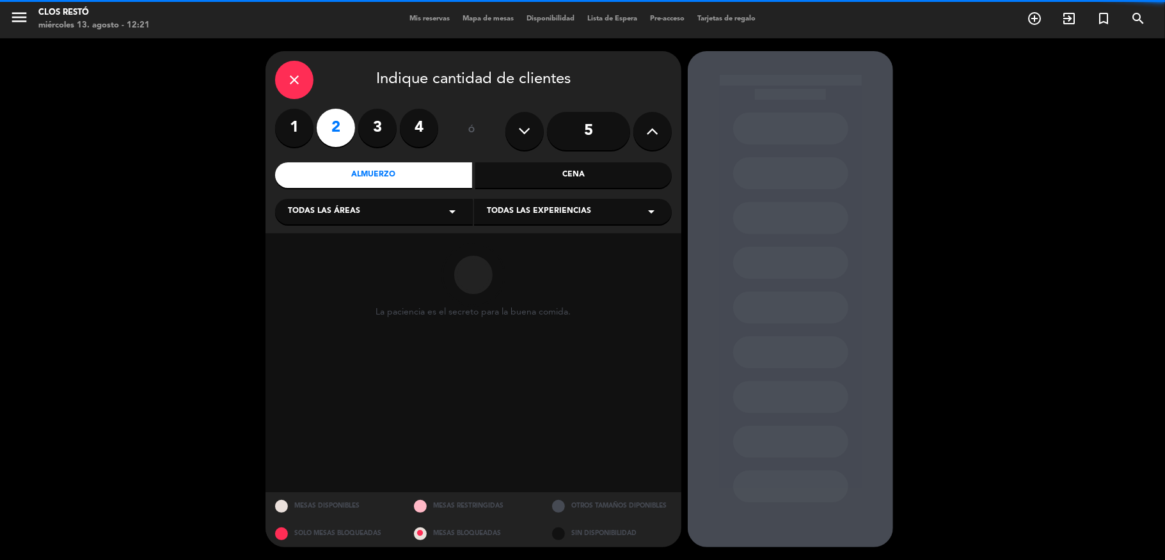
click at [541, 218] on div "Todas las experiencias arrow_drop_down" at bounding box center [573, 212] width 198 height 26
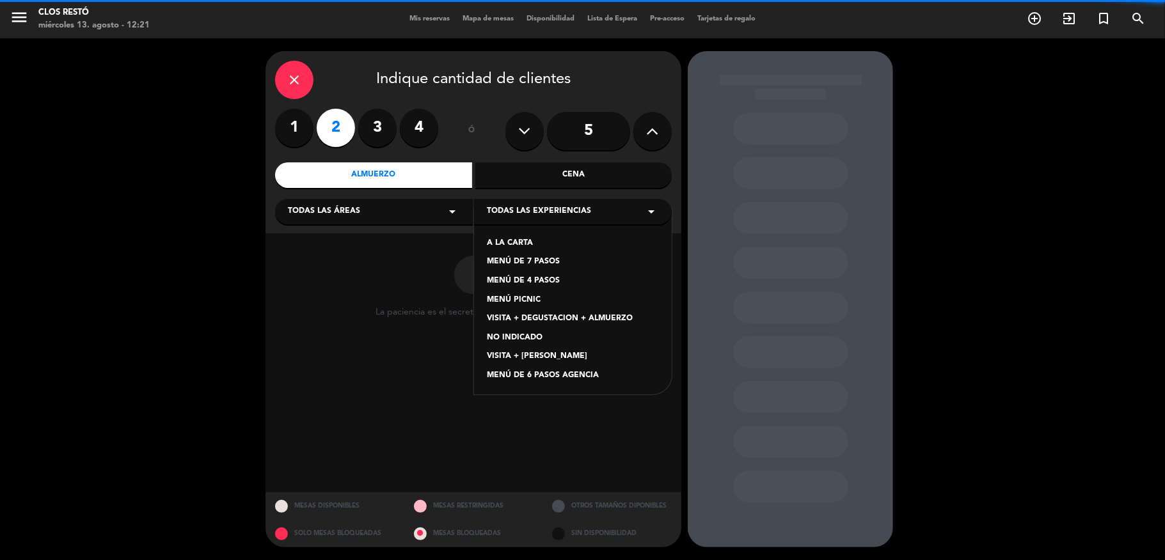
click at [525, 280] on div "MENÚ DE 4 PASOS" at bounding box center [573, 281] width 172 height 13
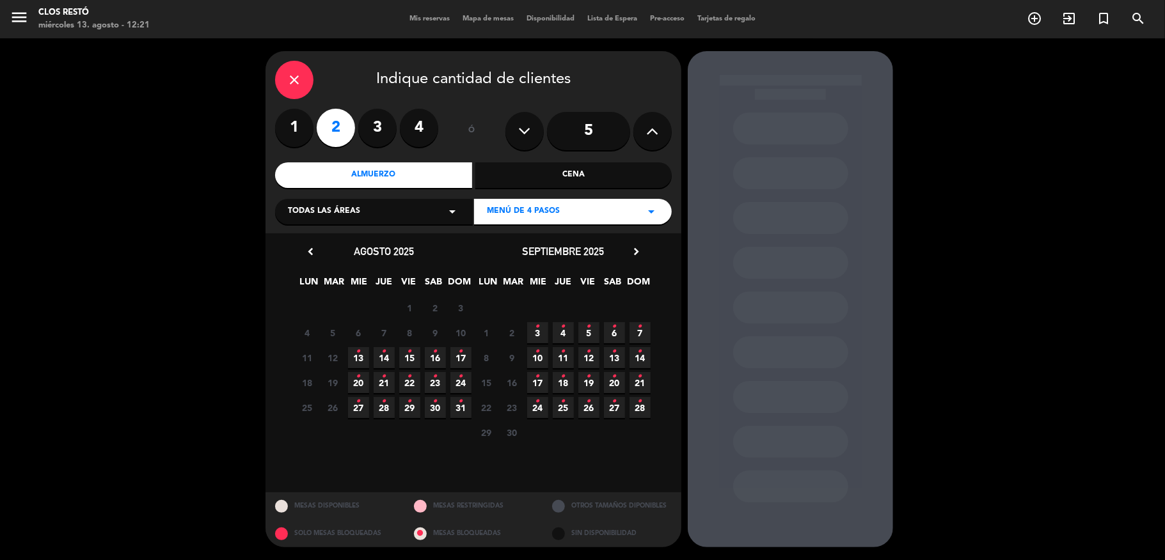
click at [436, 354] on icon "•" at bounding box center [435, 352] width 4 height 20
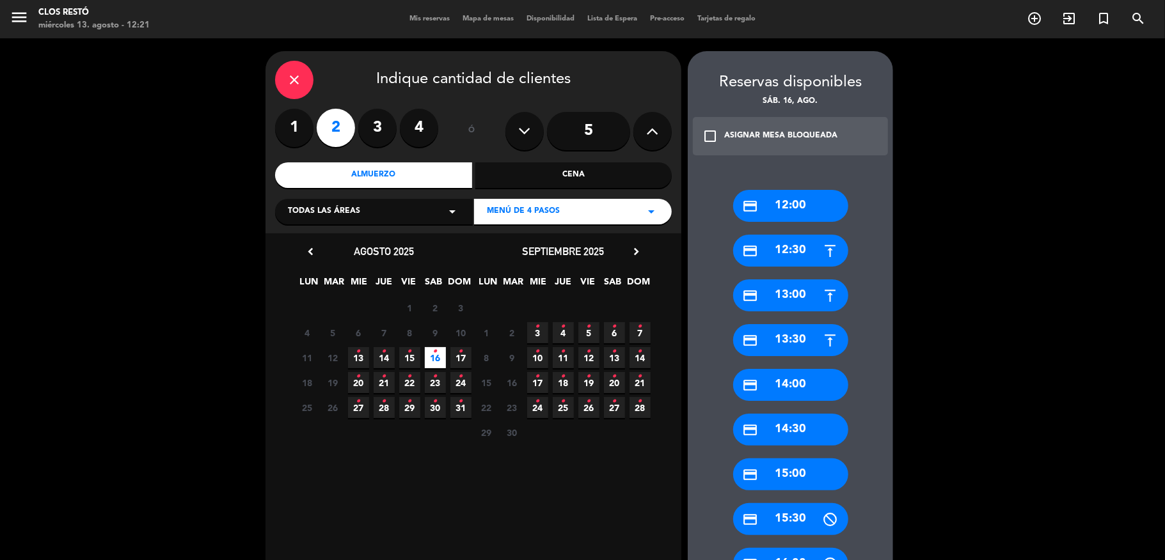
click at [765, 299] on div "credit_card 13:00" at bounding box center [790, 296] width 115 height 32
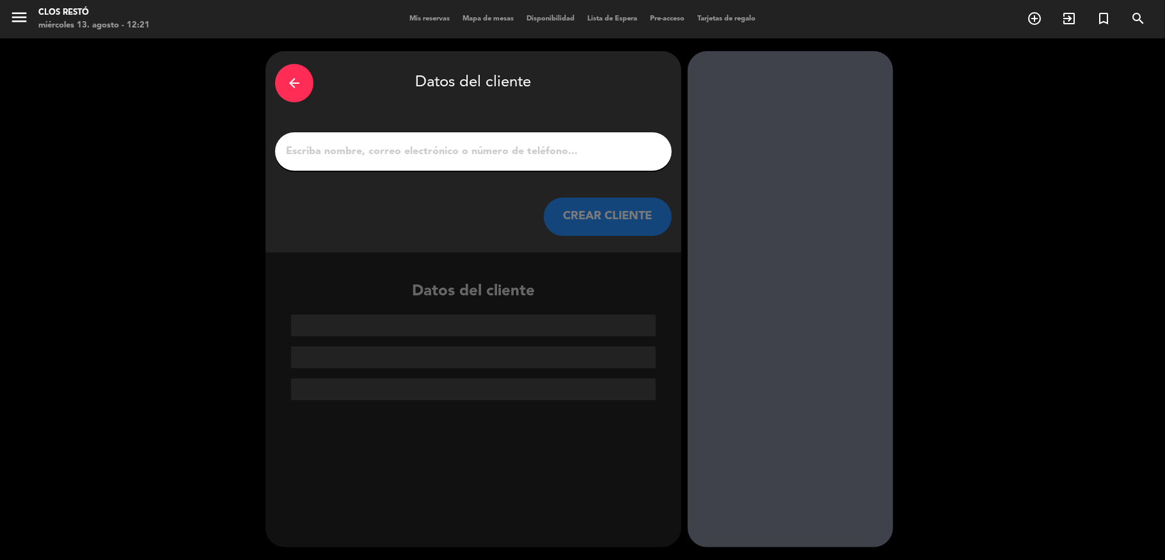
drag, startPoint x: 486, startPoint y: 134, endPoint x: 472, endPoint y: 143, distance: 17.6
click at [486, 134] on div at bounding box center [473, 151] width 397 height 38
click at [472, 143] on input "1" at bounding box center [473, 152] width 377 height 18
paste input "[PERSON_NAME]."
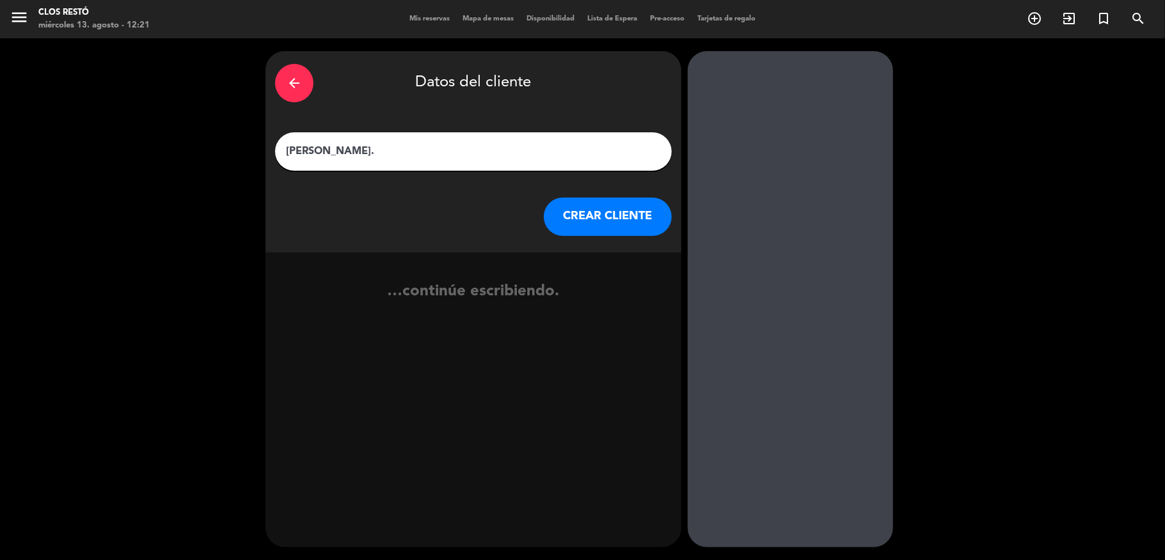
type input "[PERSON_NAME]."
click at [601, 223] on button "CREAR CLIENTE" at bounding box center [608, 217] width 128 height 38
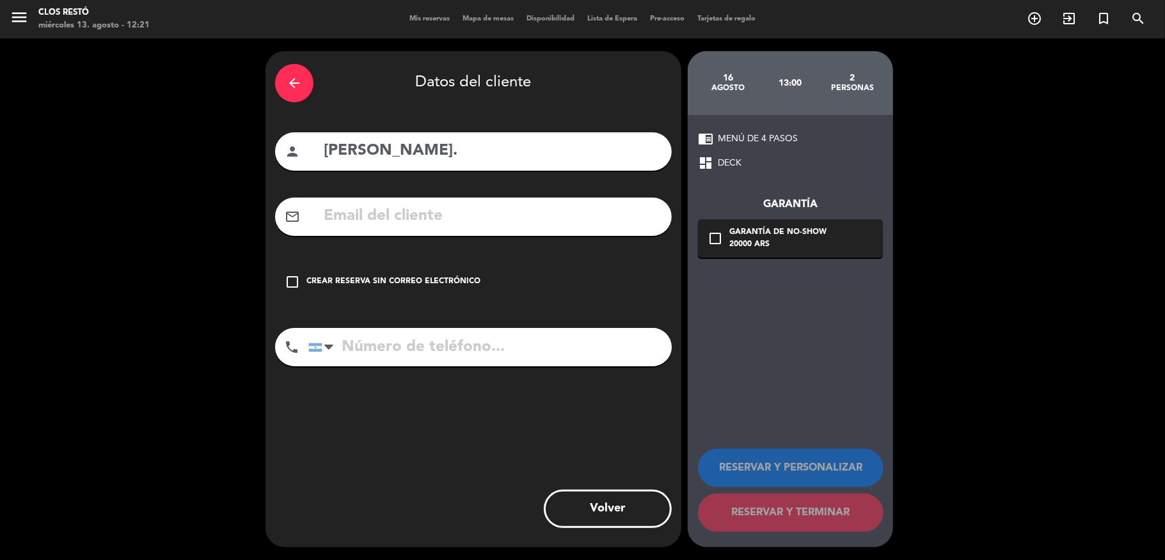
click at [475, 214] on input "text" at bounding box center [492, 216] width 340 height 26
paste input "[EMAIL_ADDRESS][DOMAIN_NAME]"
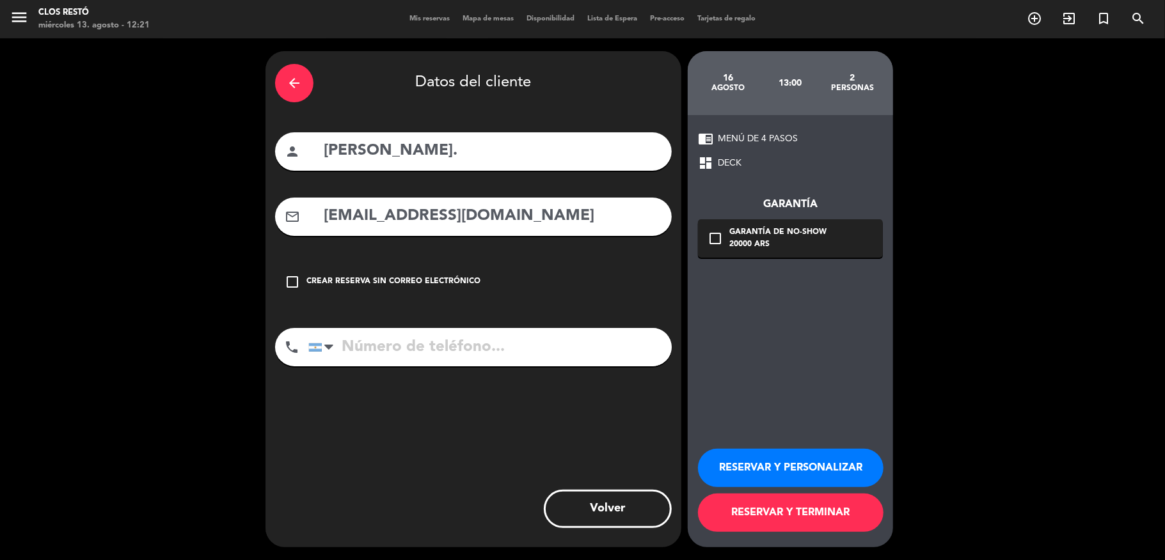
type input "[EMAIL_ADDRESS][DOMAIN_NAME]"
click at [533, 345] on input "tel" at bounding box center [489, 347] width 363 height 38
paste input "[PHONE_NUMBER]"
type input "[PHONE_NUMBER]"
click at [756, 221] on div "check_box_outline_blank Garantía de no-show 20000 ARS" at bounding box center [790, 238] width 185 height 38
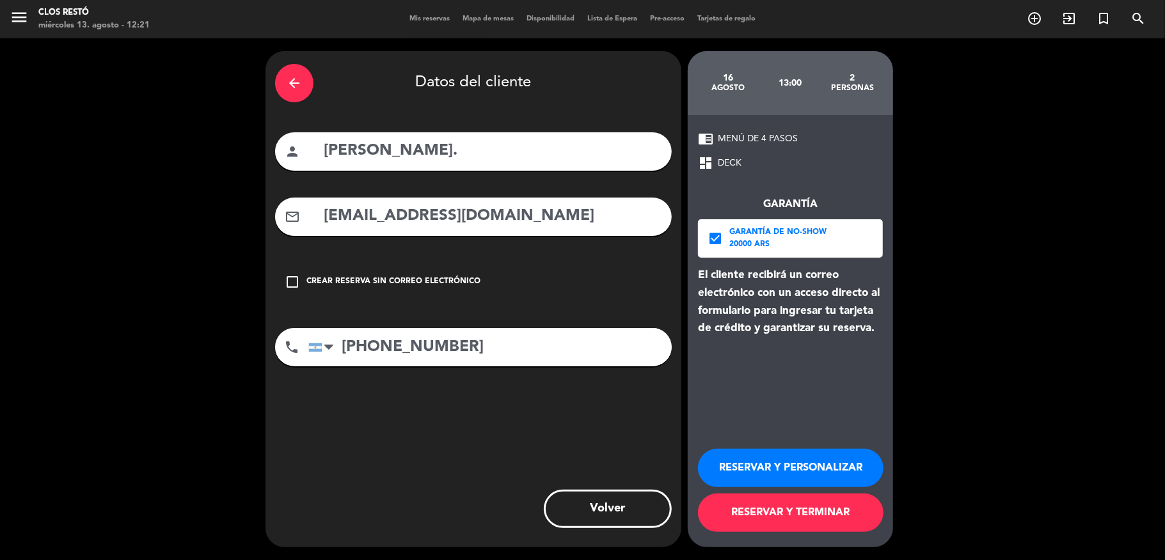
click at [812, 516] on button "RESERVAR Y TERMINAR" at bounding box center [791, 513] width 186 height 38
